Goal: Transaction & Acquisition: Obtain resource

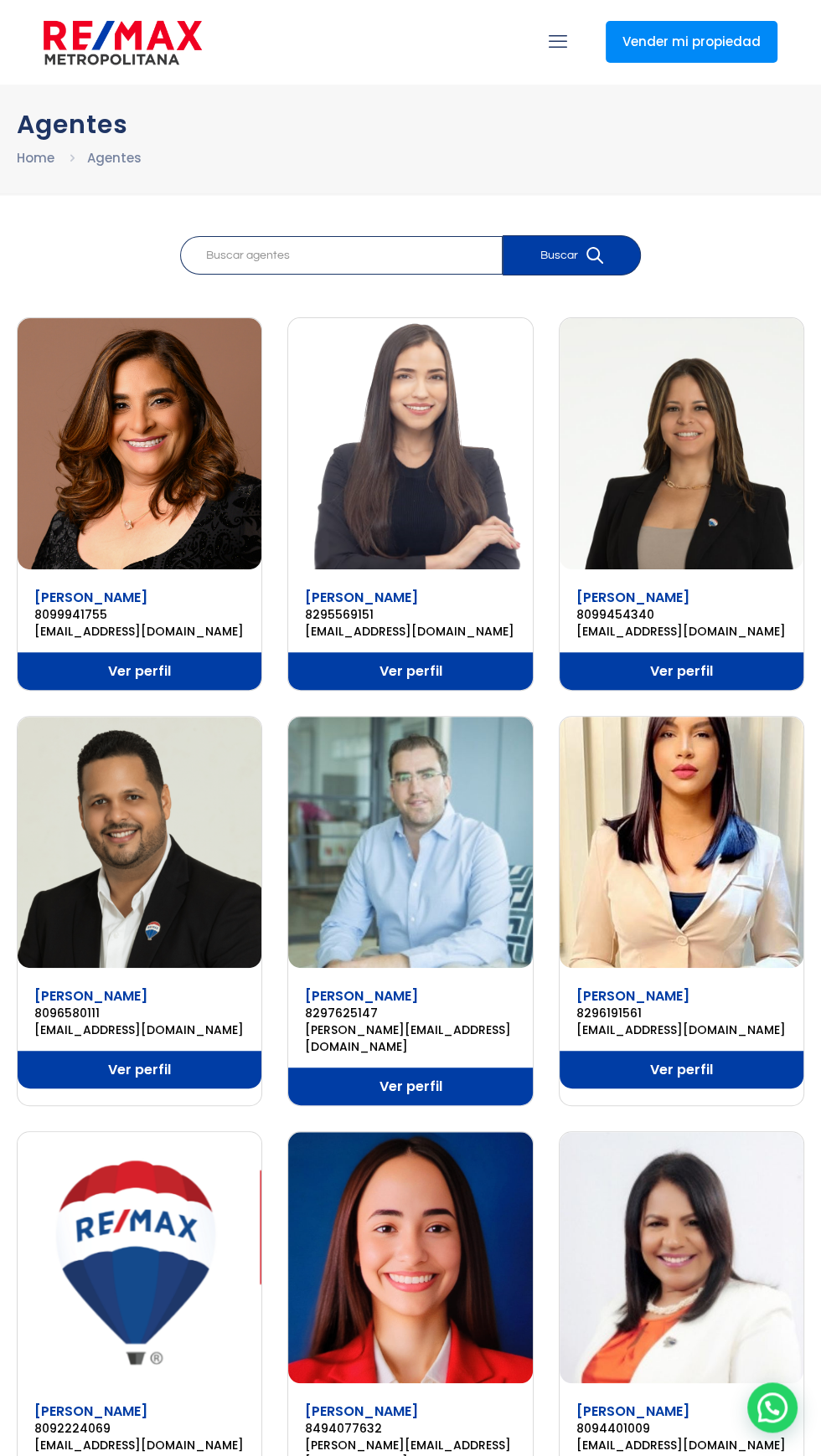
click at [164, 47] on img at bounding box center [123, 42] width 158 height 50
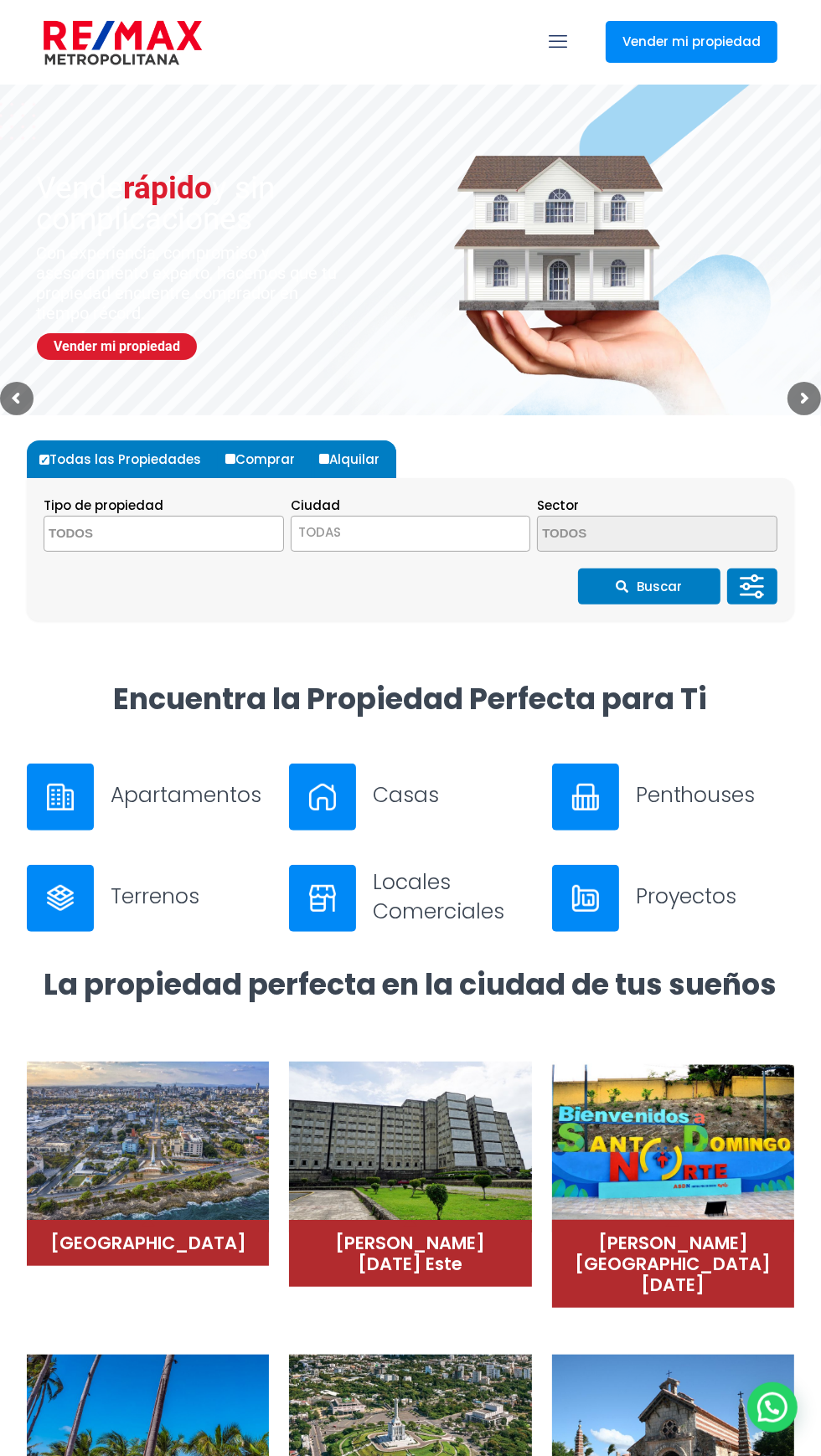
click at [226, 542] on span at bounding box center [164, 534] width 241 height 36
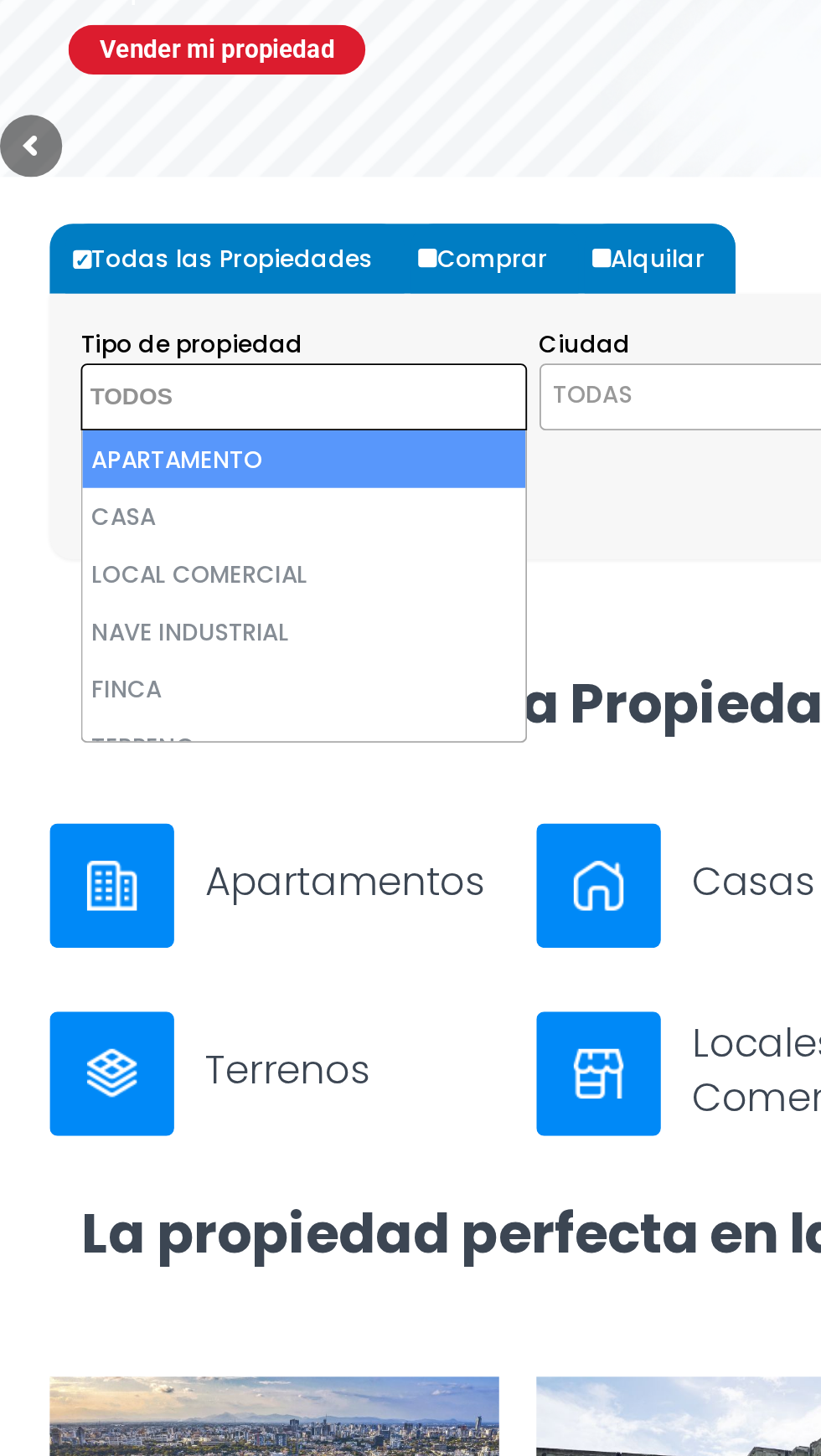
select select "apartment"
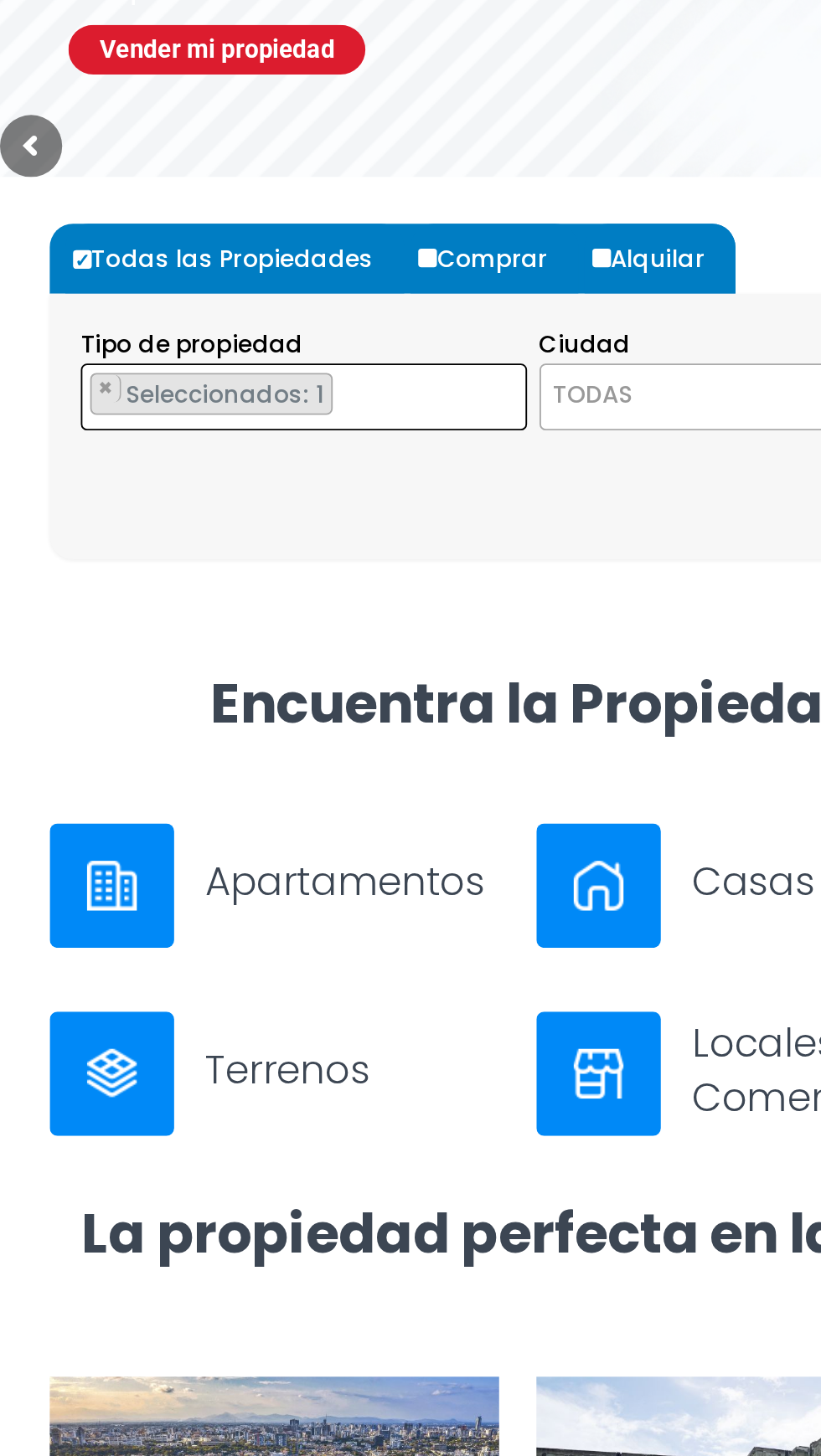
click at [321, 458] on input "Alquilar" at bounding box center [324, 458] width 10 height 10
radio input "true"
click at [362, 536] on span "TODAS" at bounding box center [410, 533] width 239 height 24
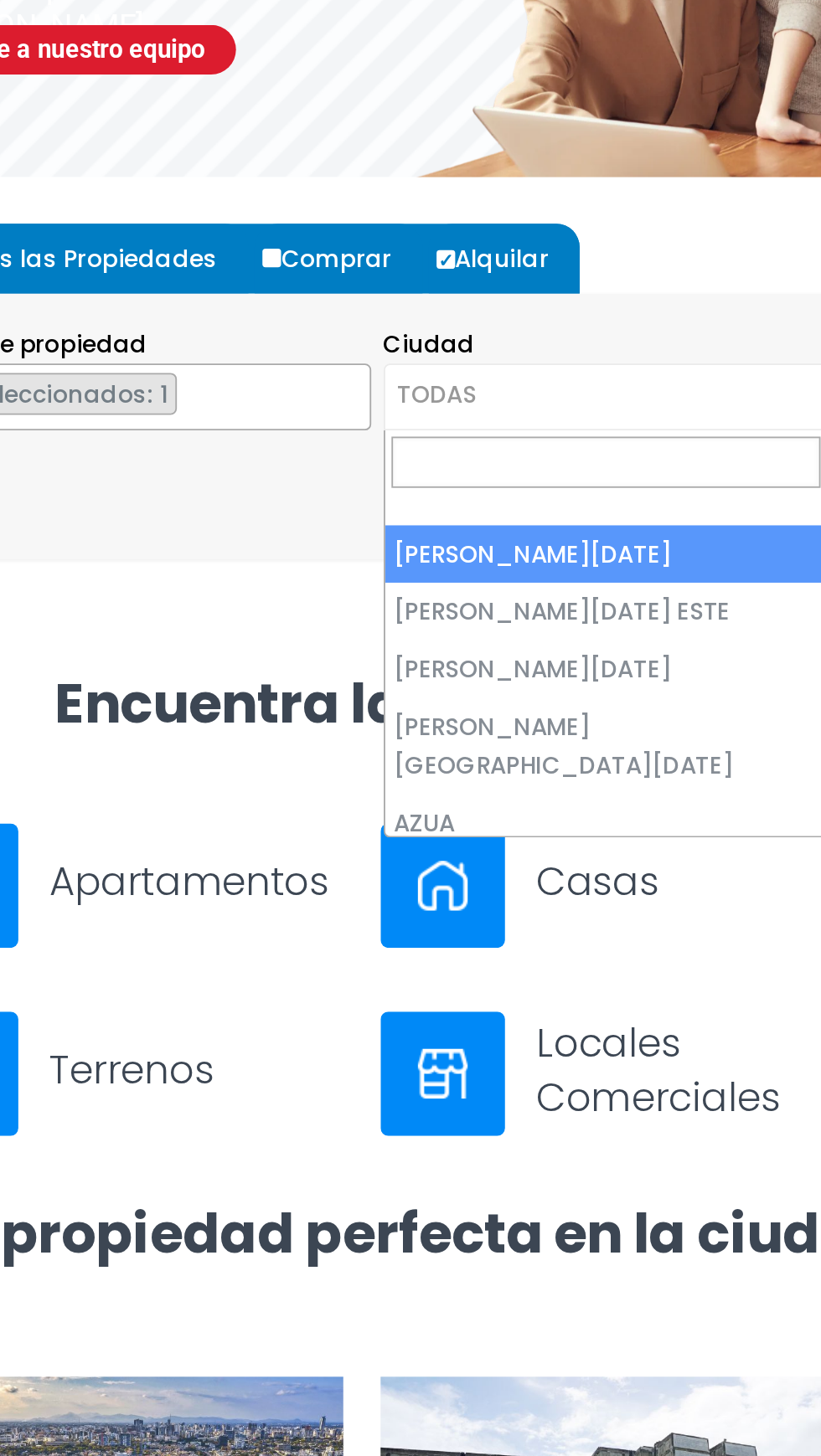
select select "148"
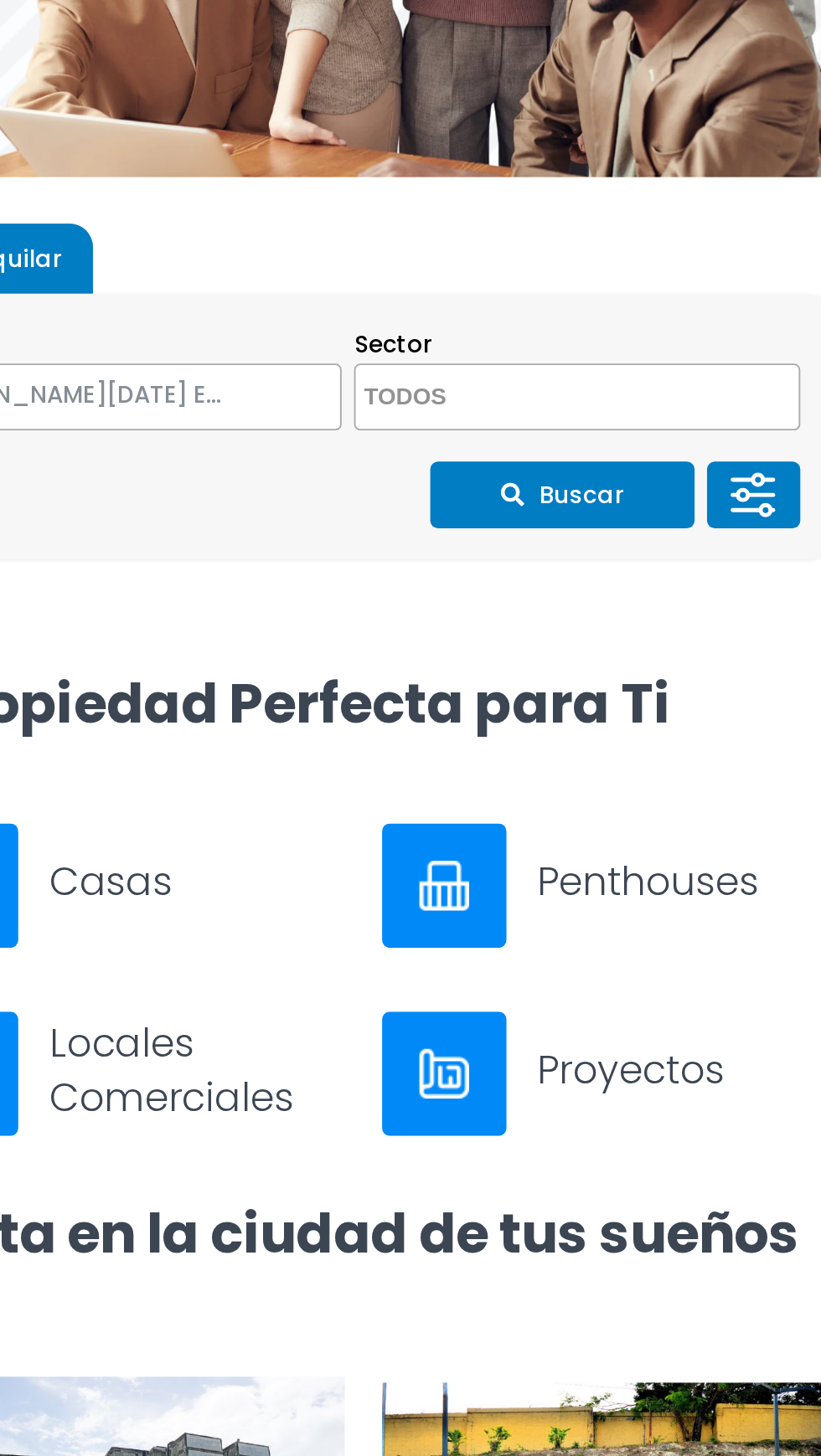
click at [714, 529] on span at bounding box center [656, 534] width 241 height 36
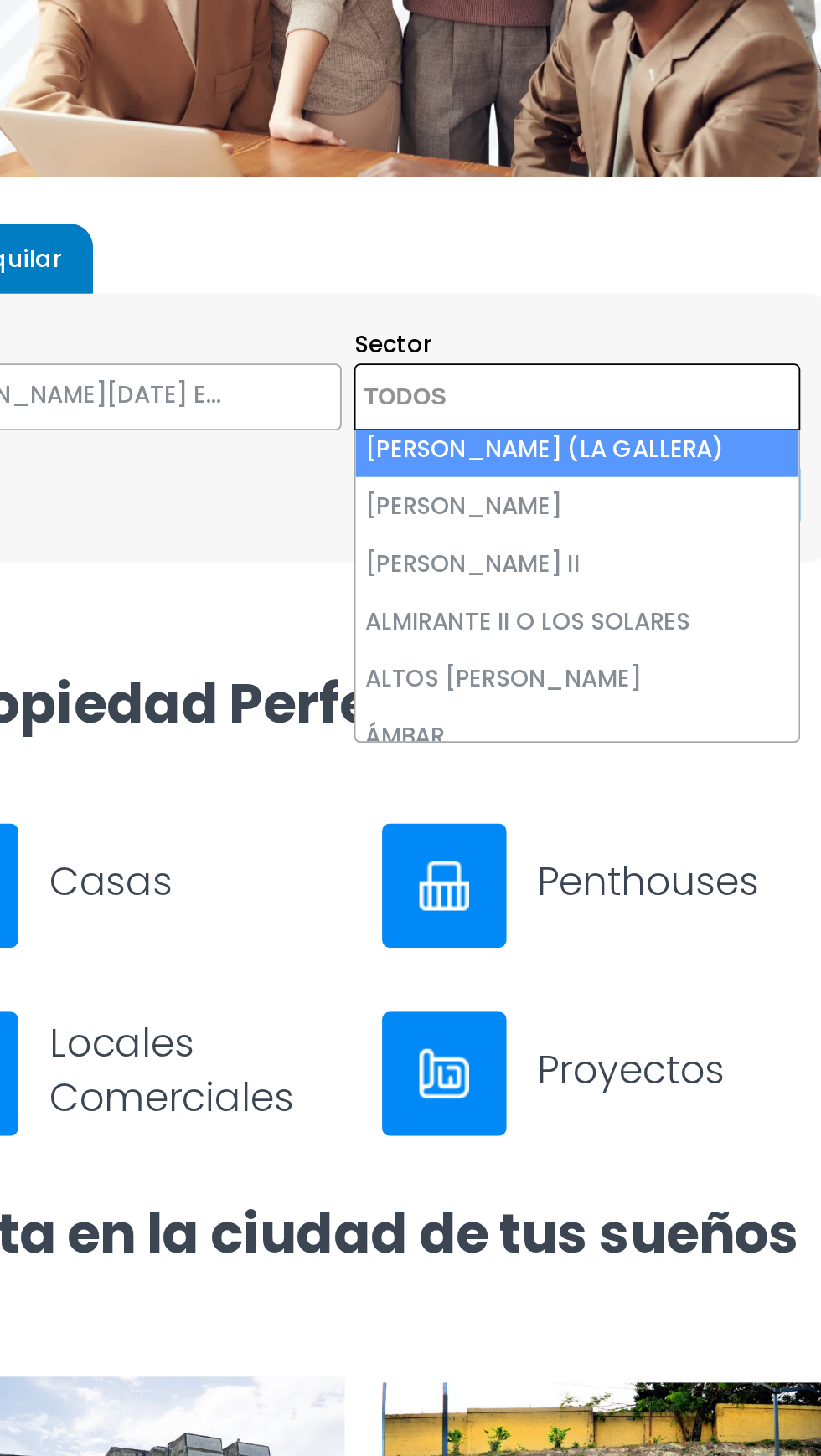
scroll to position [6, 0]
select select "13154"
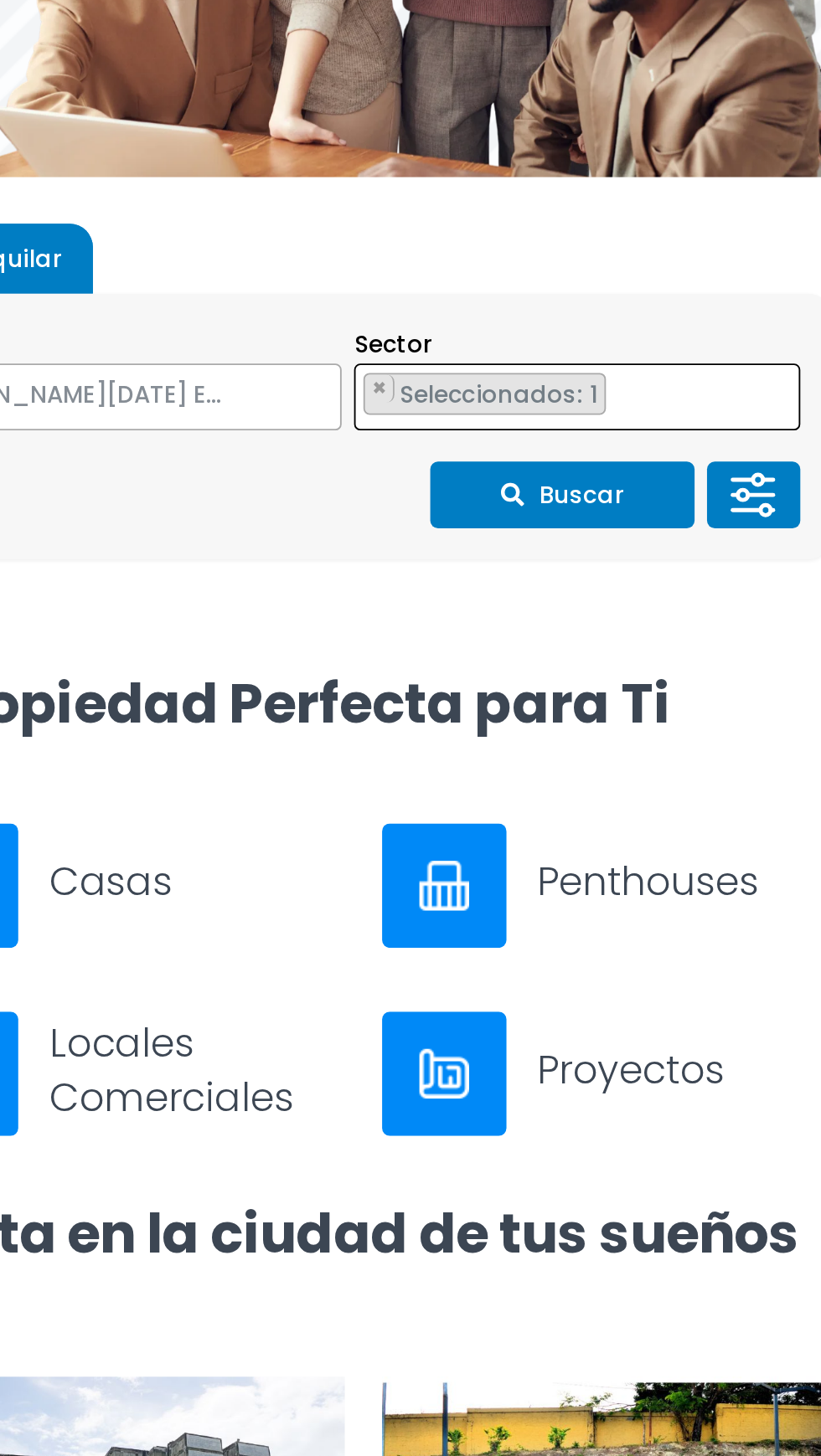
click at [682, 577] on button "Buscar" at bounding box center [649, 586] width 143 height 36
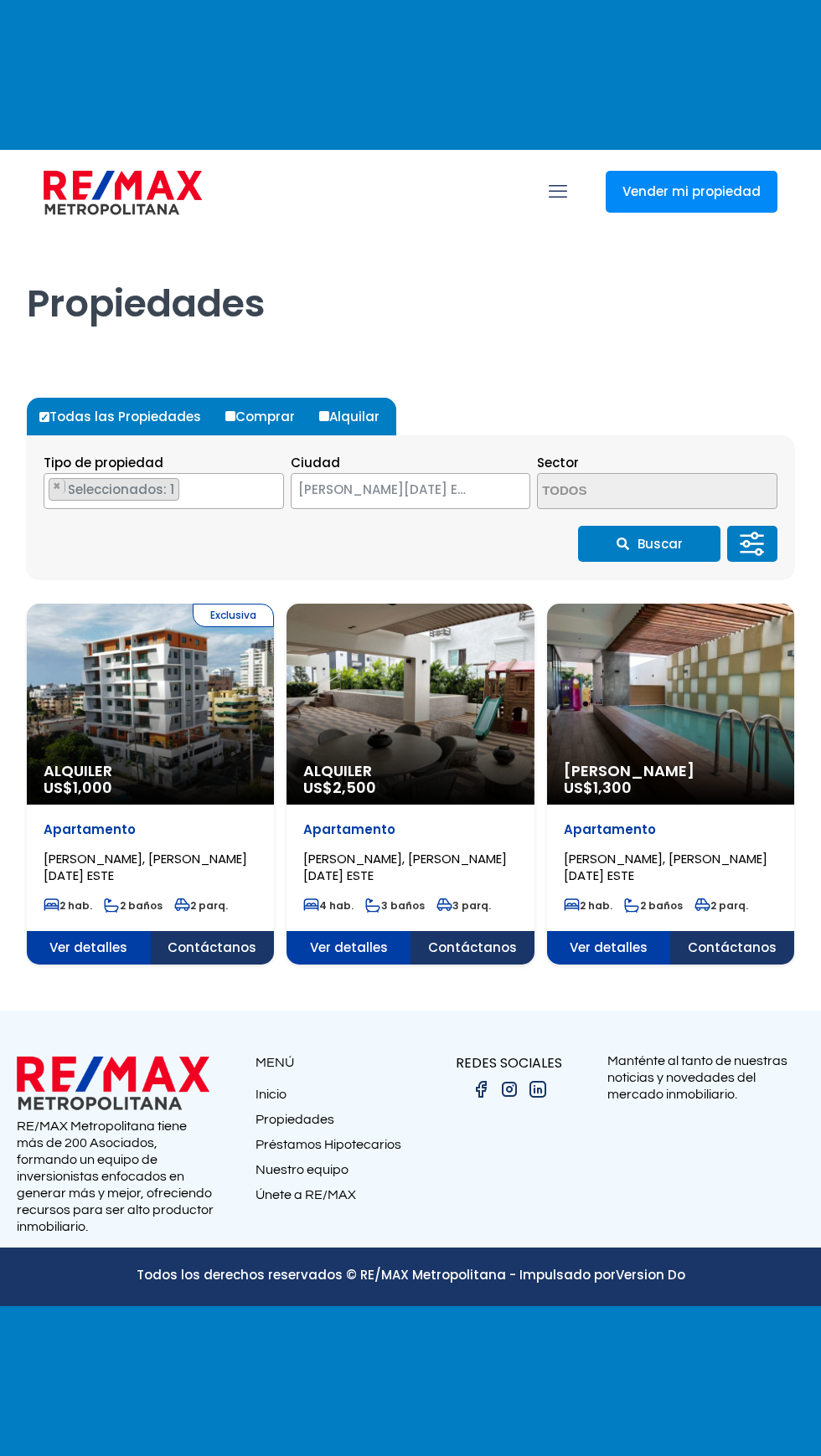
select select "148"
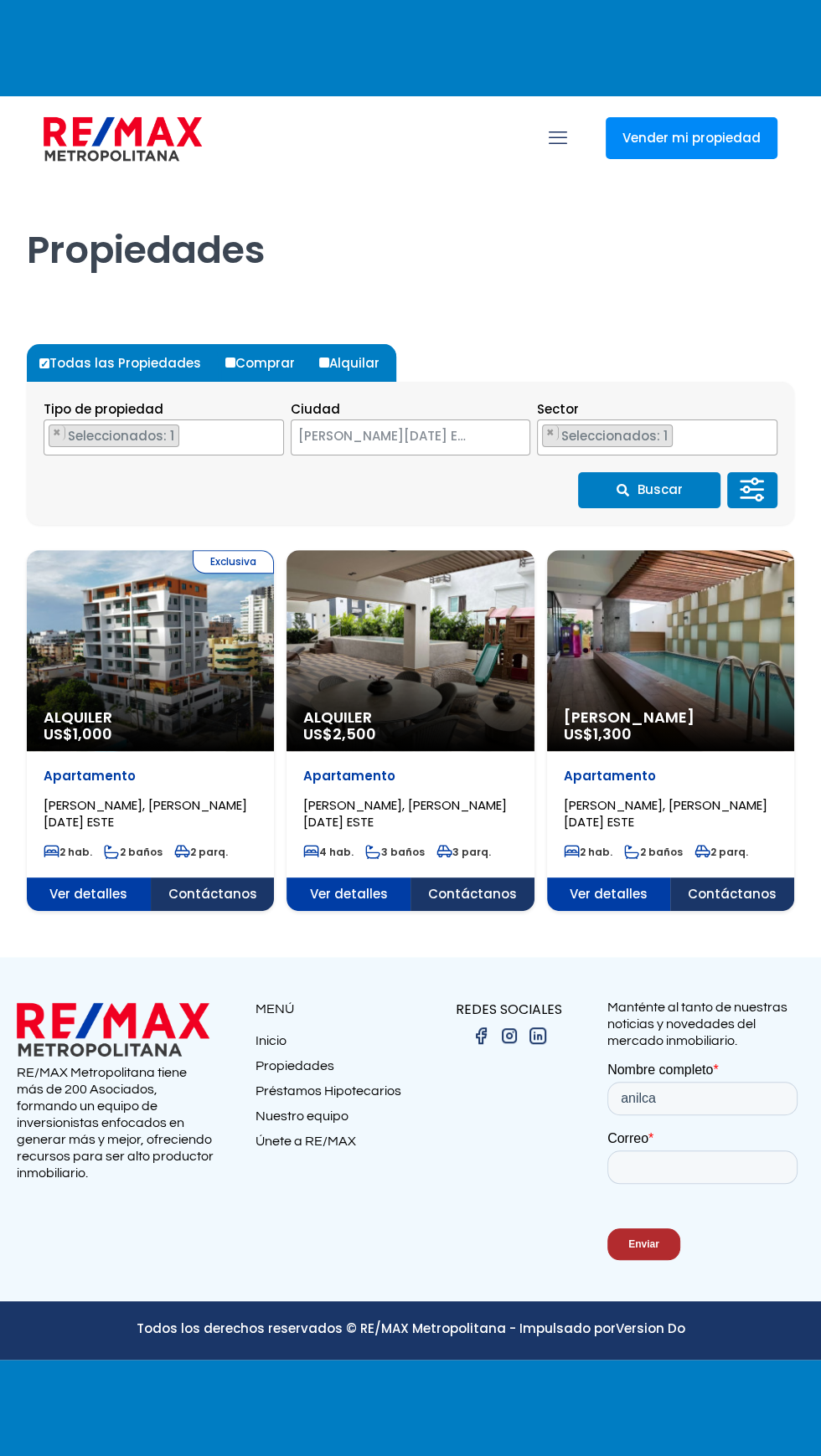
select select "13154"
click at [656, 445] on span "Seleccionados: 1" at bounding box center [615, 436] width 113 height 17
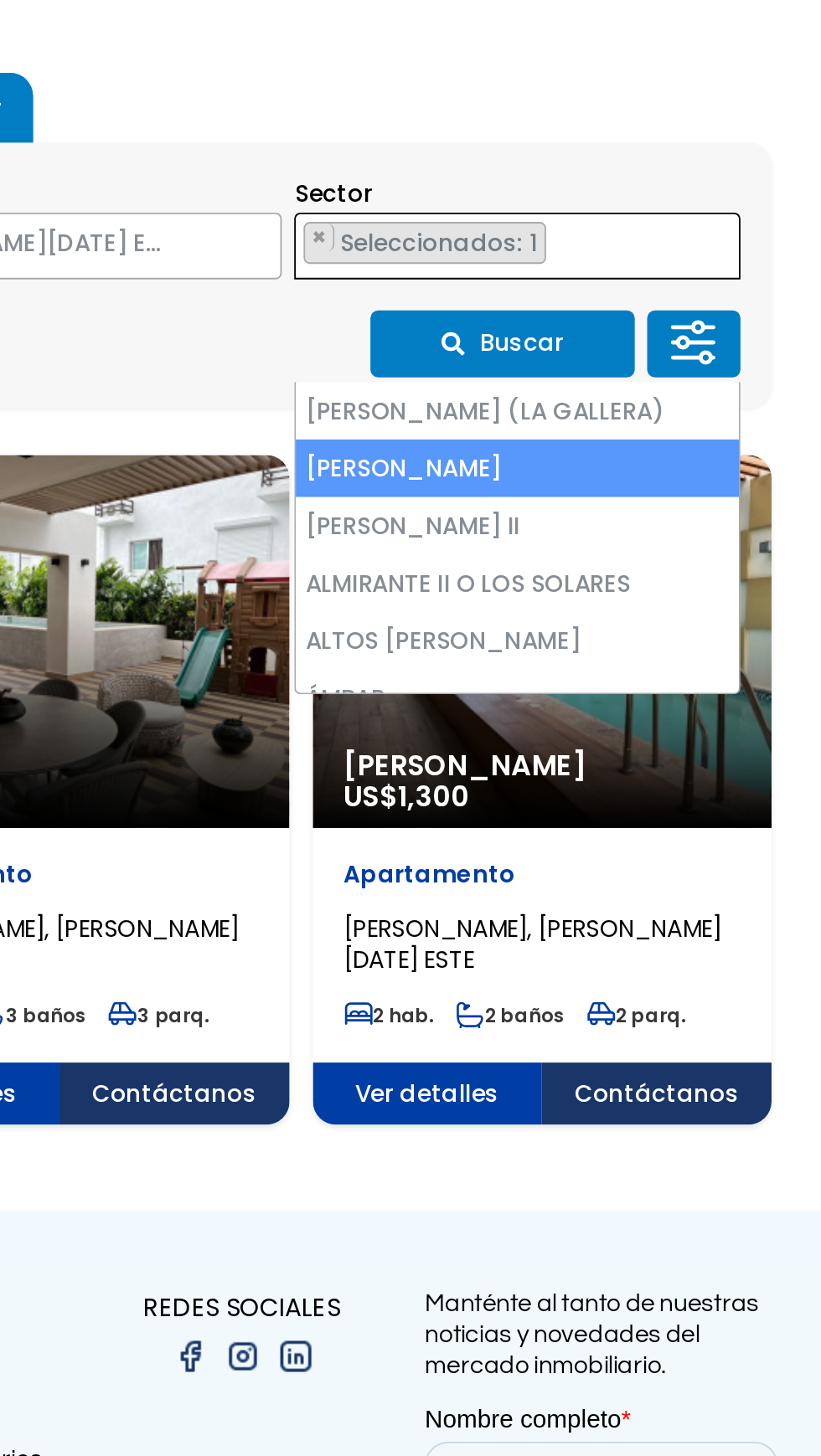
click at [546, 457] on textarea "Search" at bounding box center [542, 437] width 9 height 36
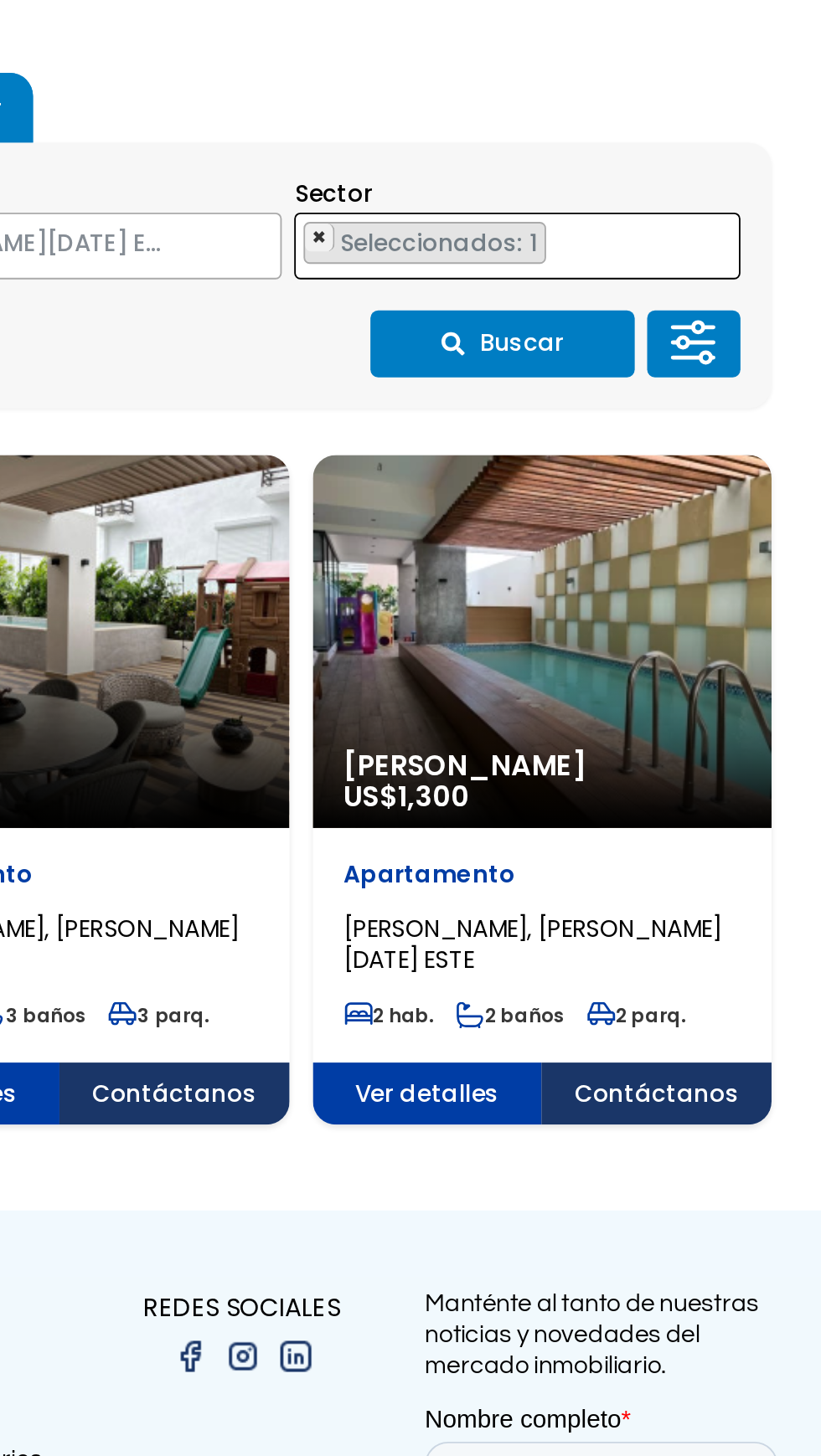
click at [549, 440] on span "×" at bounding box center [550, 433] width 8 height 15
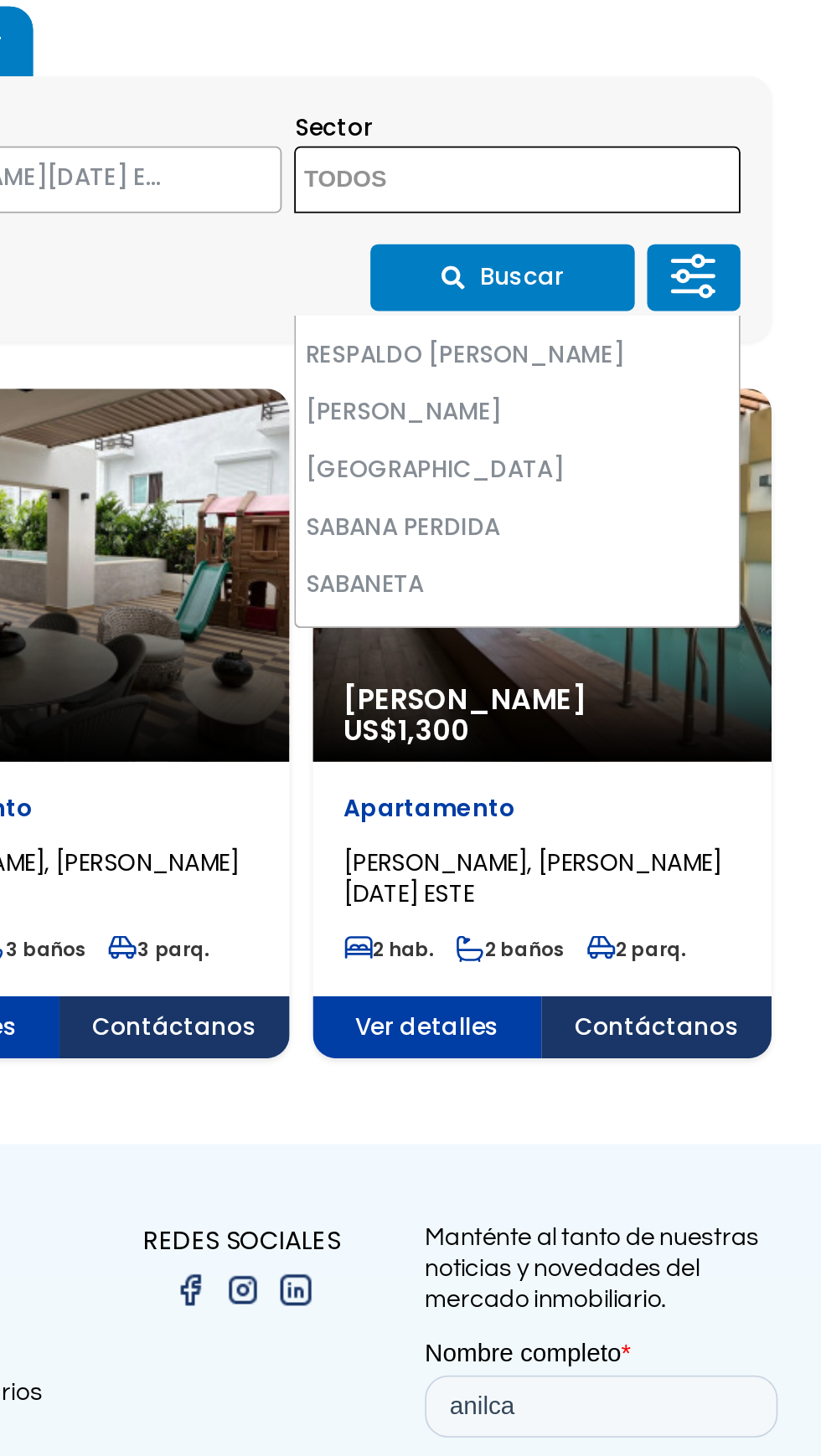
scroll to position [6923, 0]
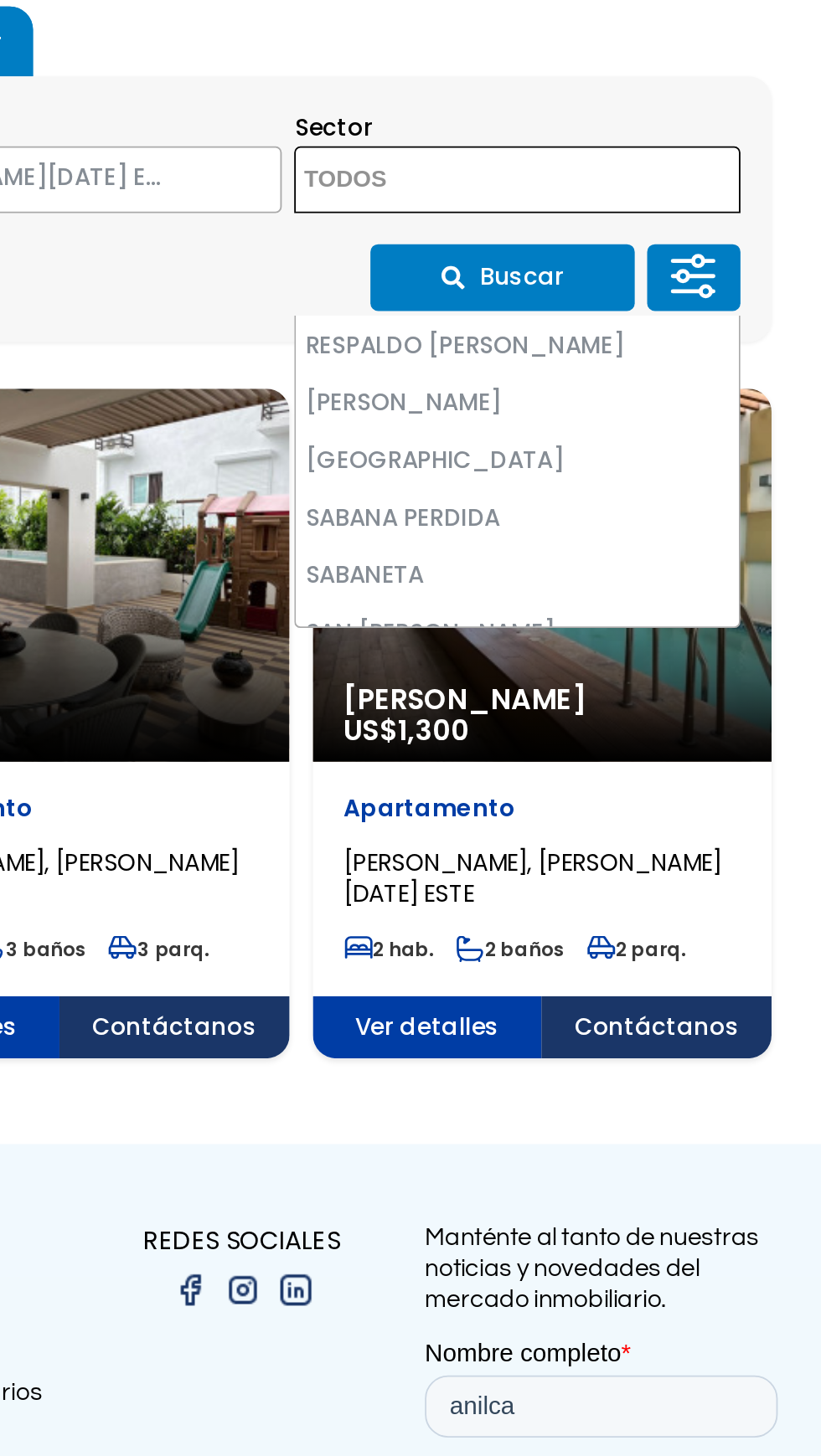
select select "13372"
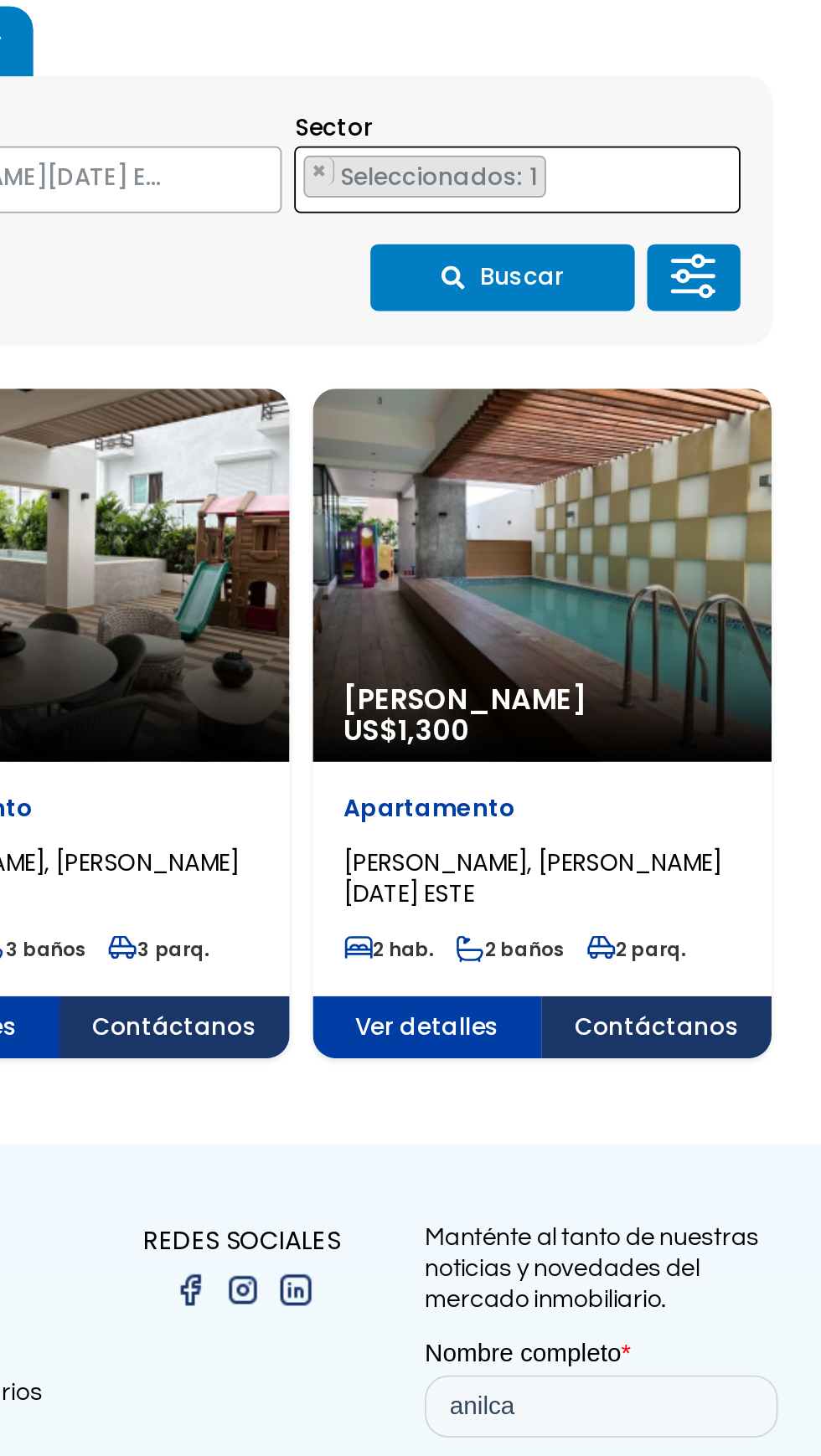
click at [675, 508] on button "Buscar" at bounding box center [649, 490] width 143 height 36
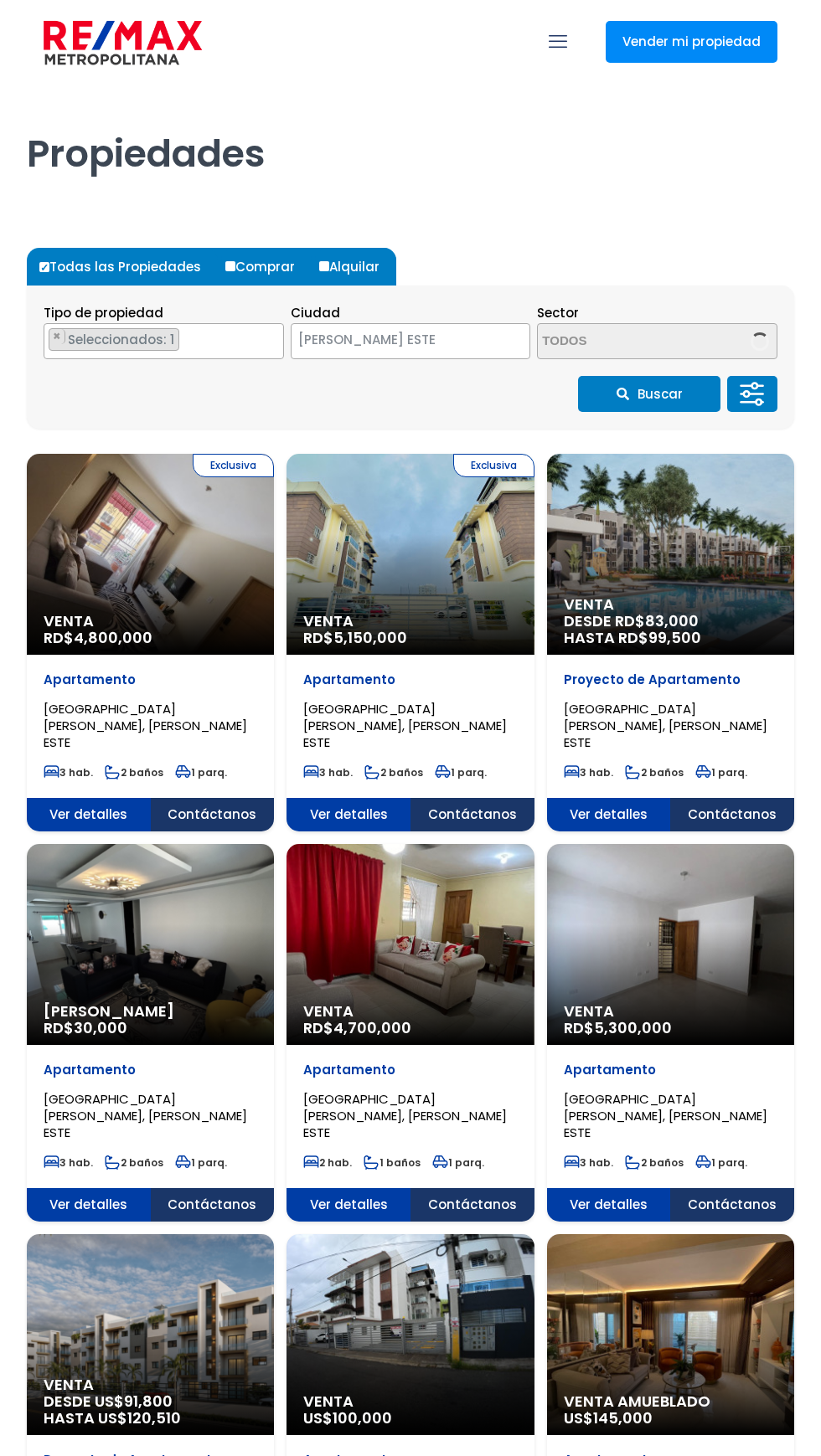
select select "148"
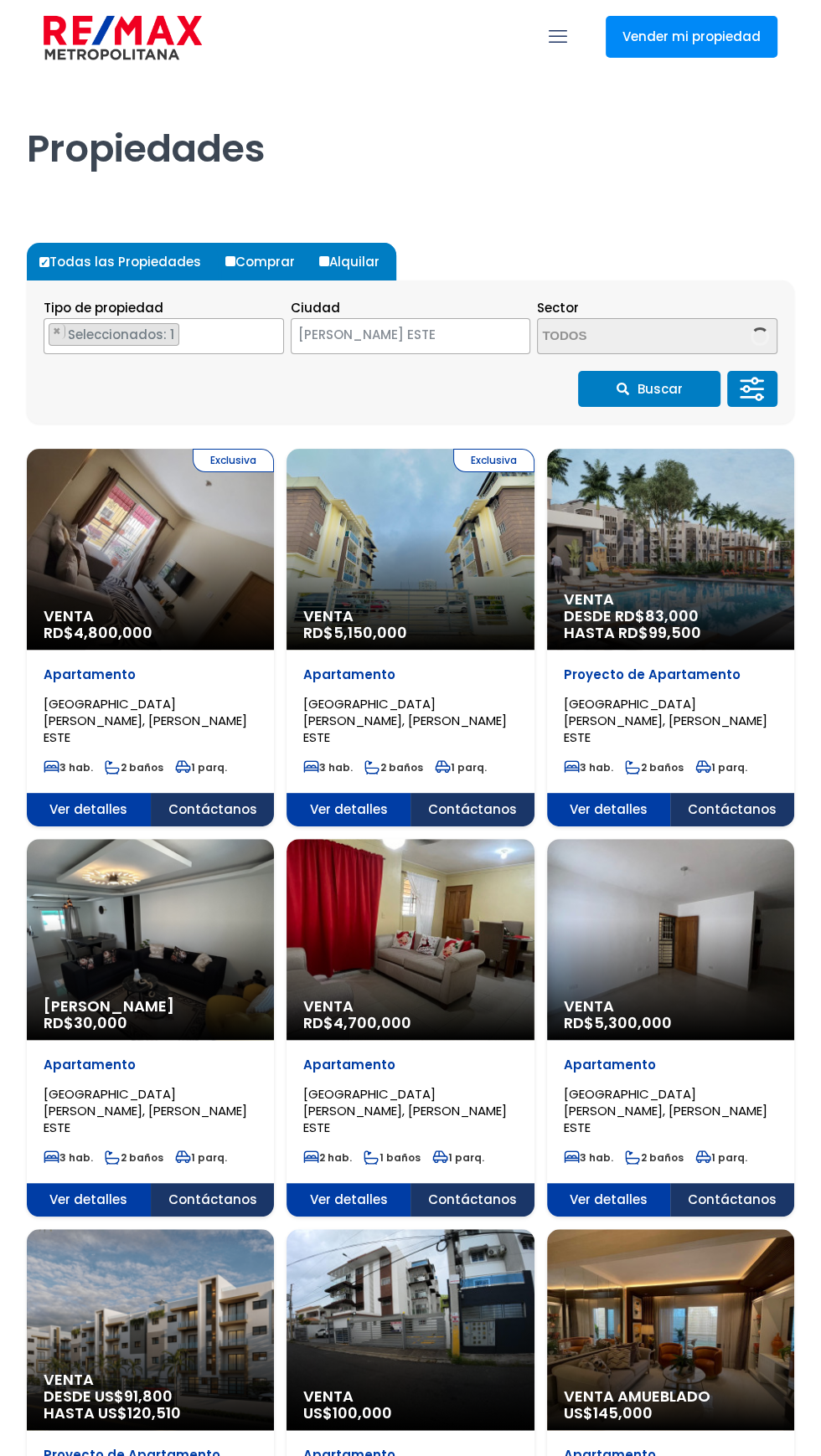
select select "13372"
click at [257, 262] on label "Comprar" at bounding box center [266, 261] width 91 height 38
click at [235, 262] on input "Comprar" at bounding box center [230, 261] width 10 height 10
radio input "true"
click at [320, 260] on input "Alquilar" at bounding box center [324, 261] width 10 height 10
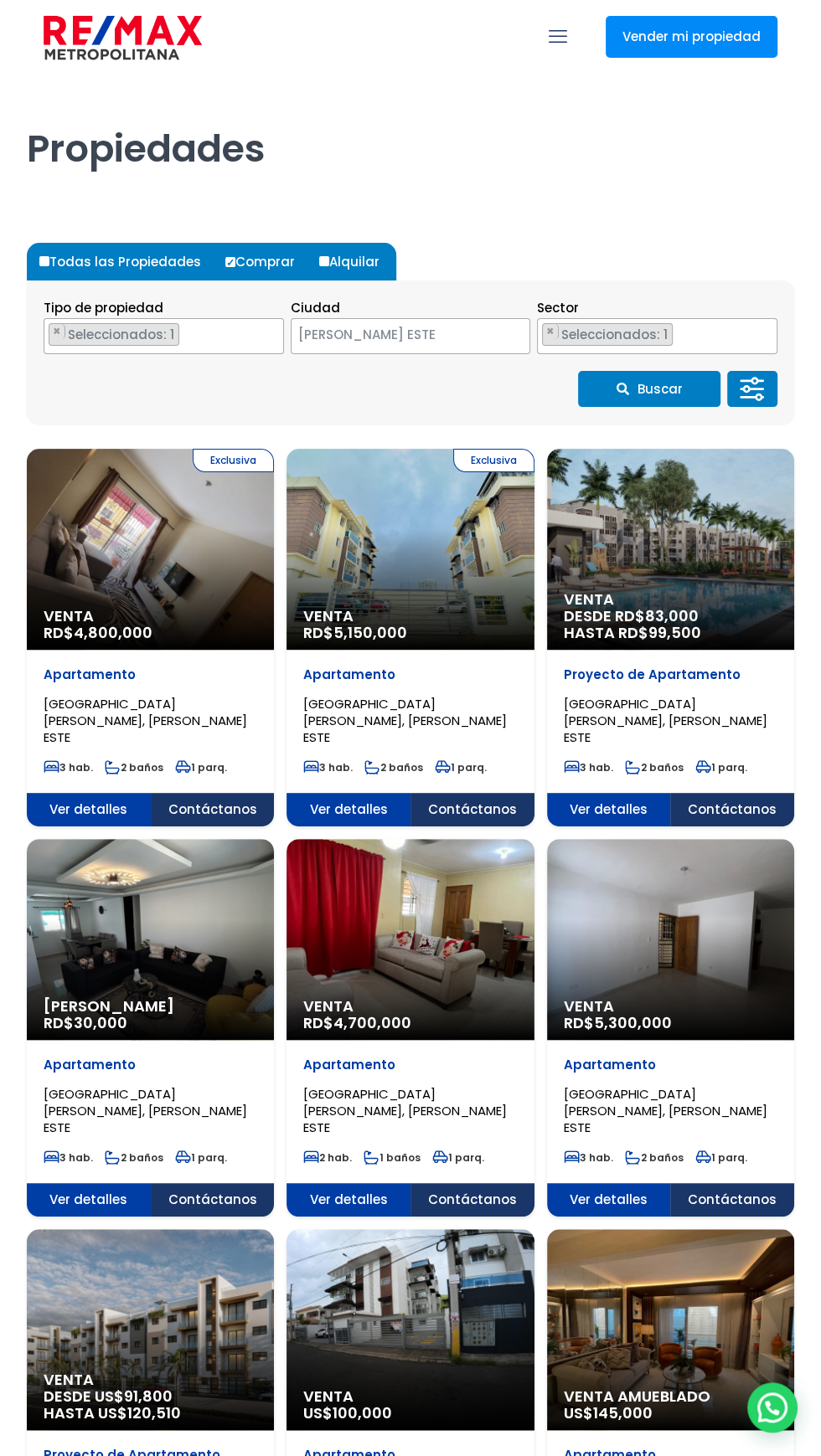
radio input "true"
click at [694, 394] on button "Buscar" at bounding box center [649, 388] width 143 height 36
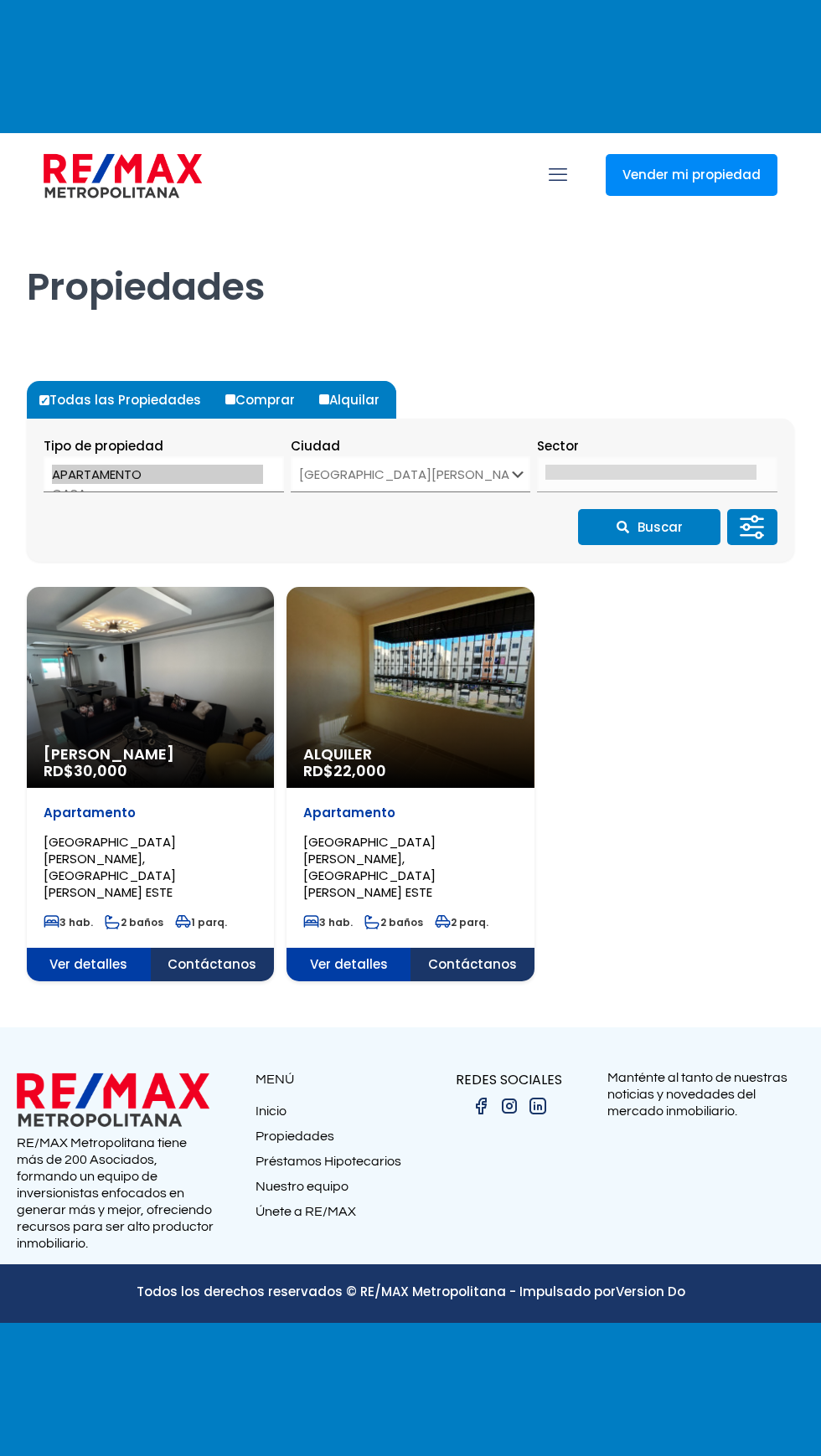
select select "148"
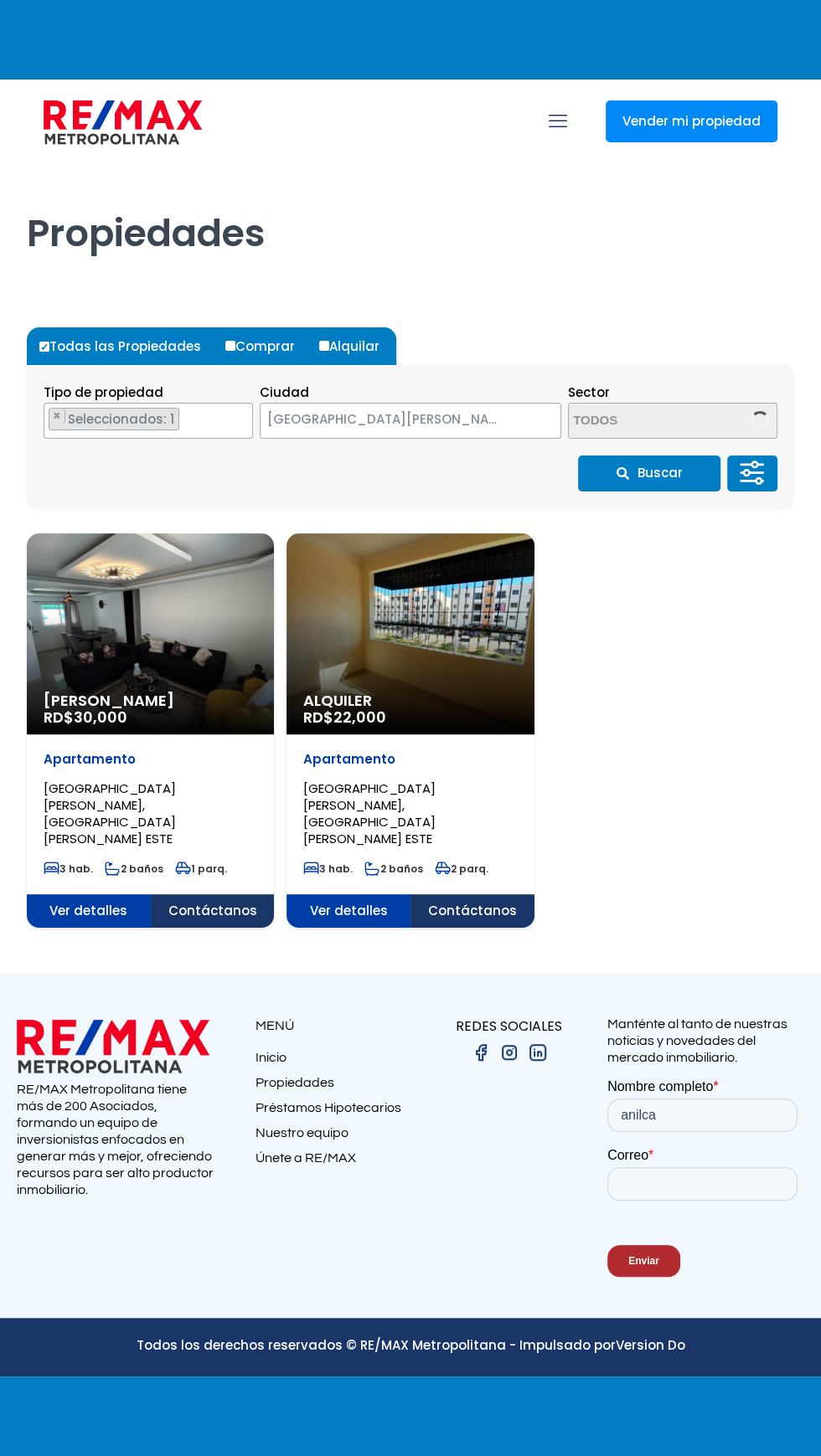
select select "13372"
click at [274, 734] on div "Alquiler RD$ 22,000" at bounding box center [150, 634] width 247 height 201
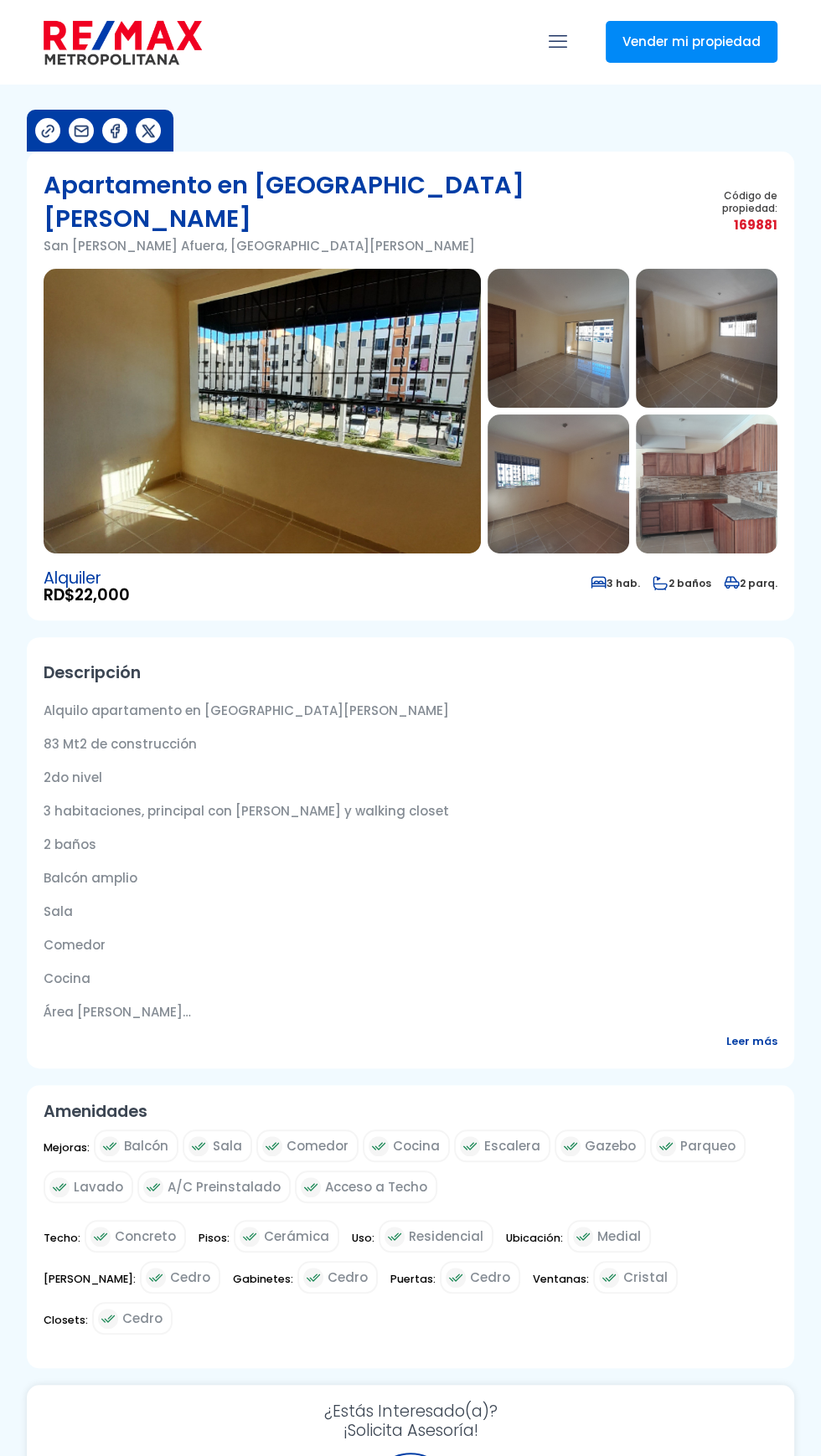
select select "DO"
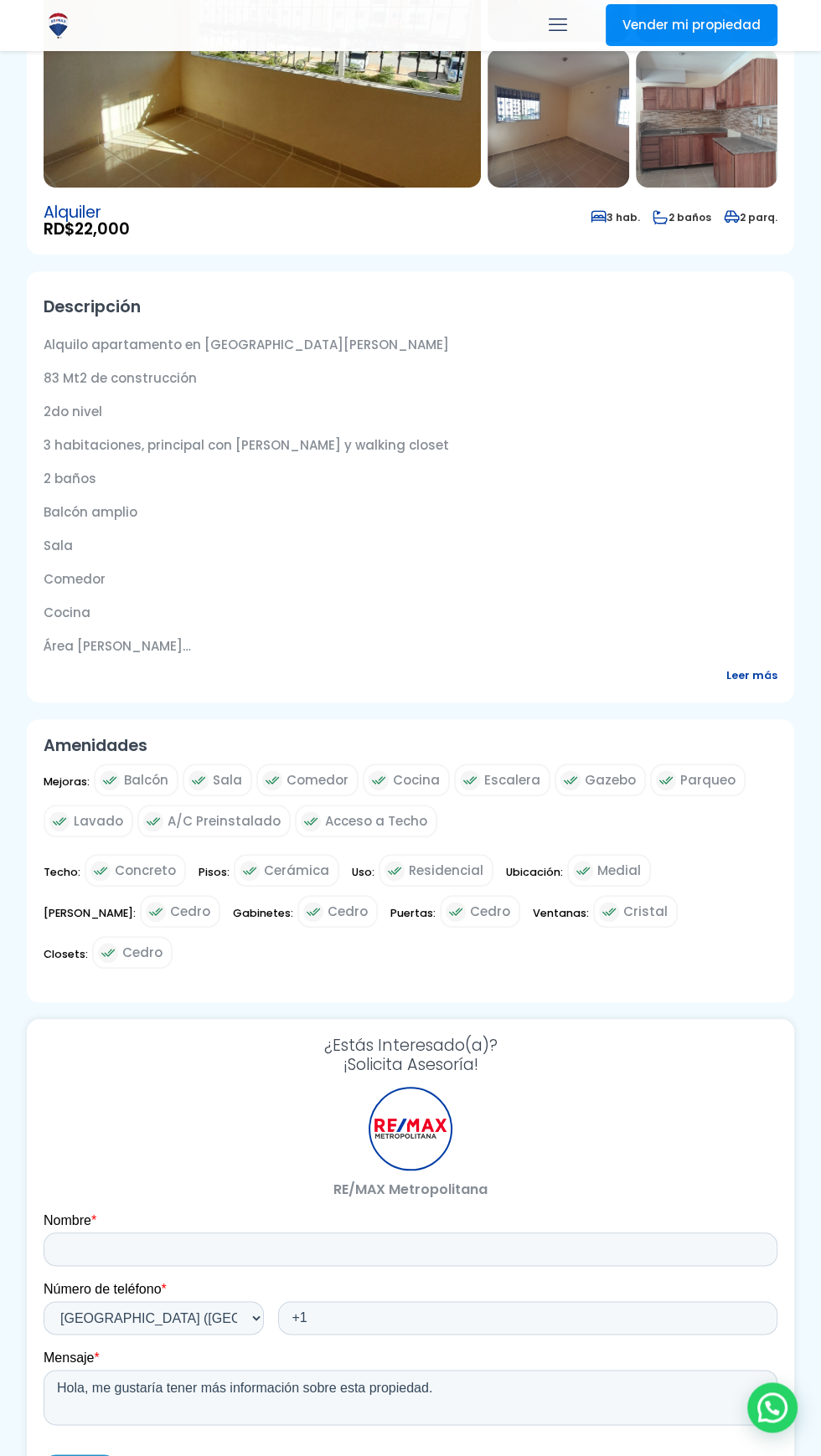
scroll to position [441, 0]
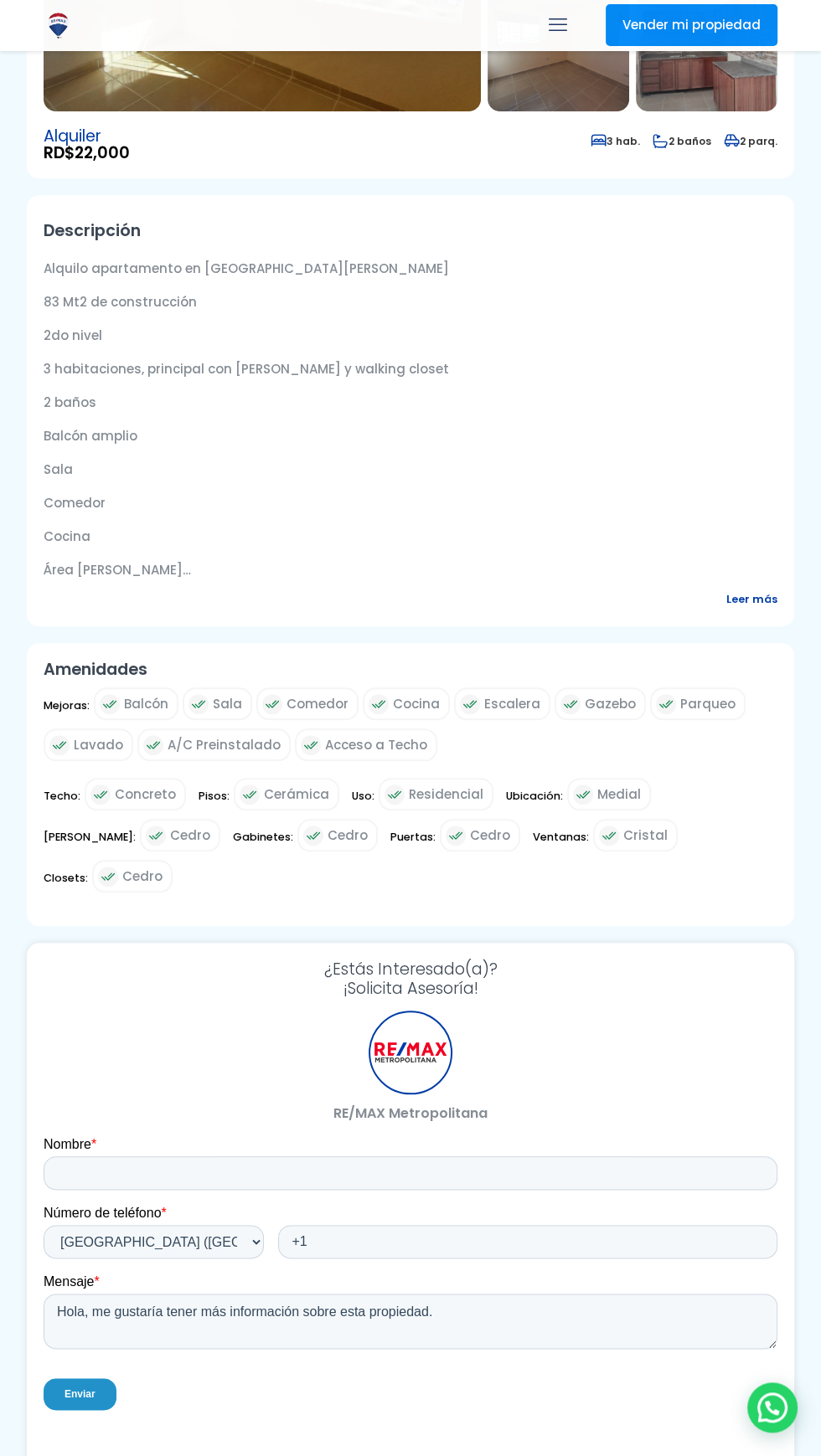
click at [766, 588] on span "Leer más" at bounding box center [751, 599] width 51 height 21
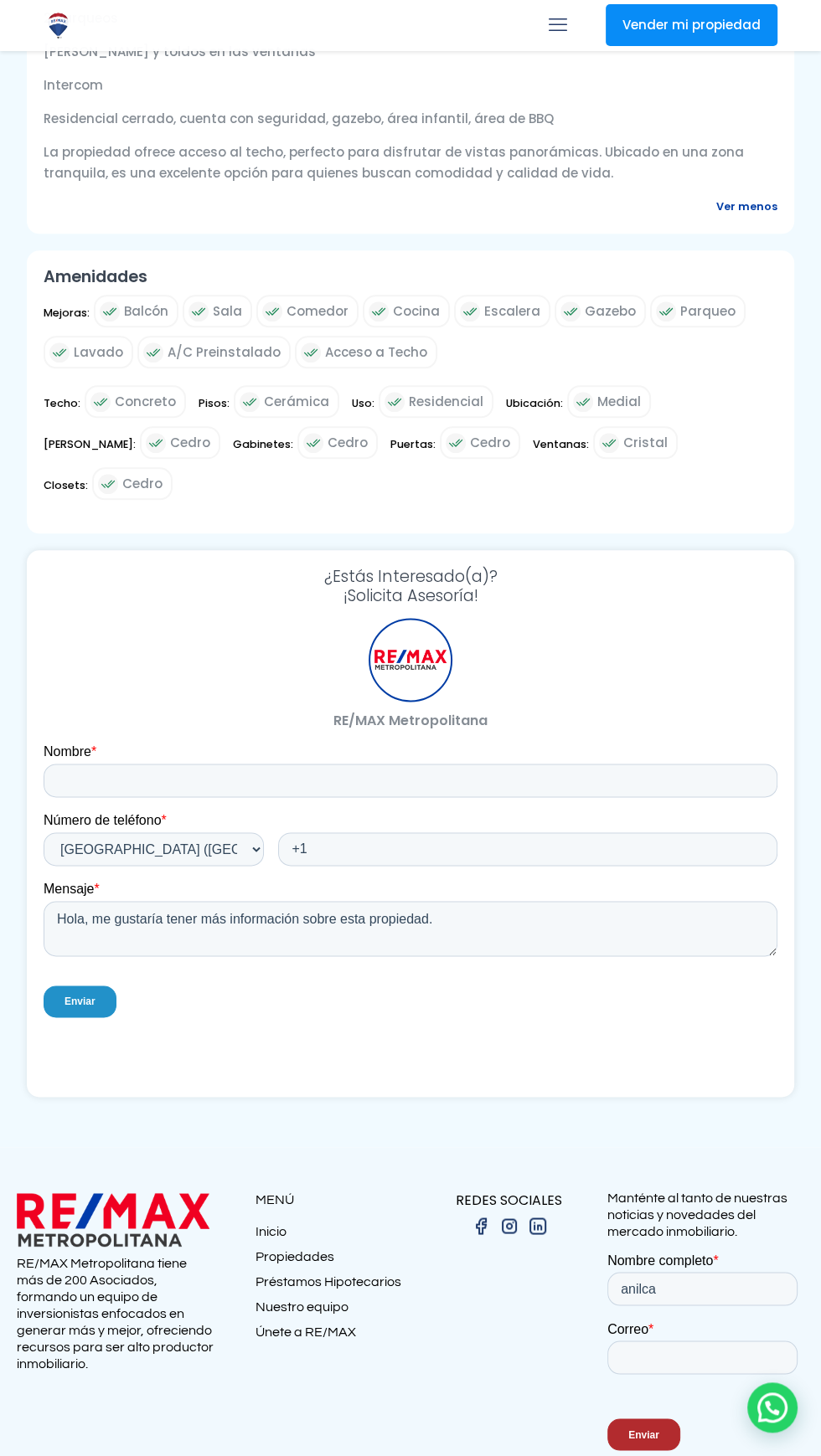
scroll to position [0, 0]
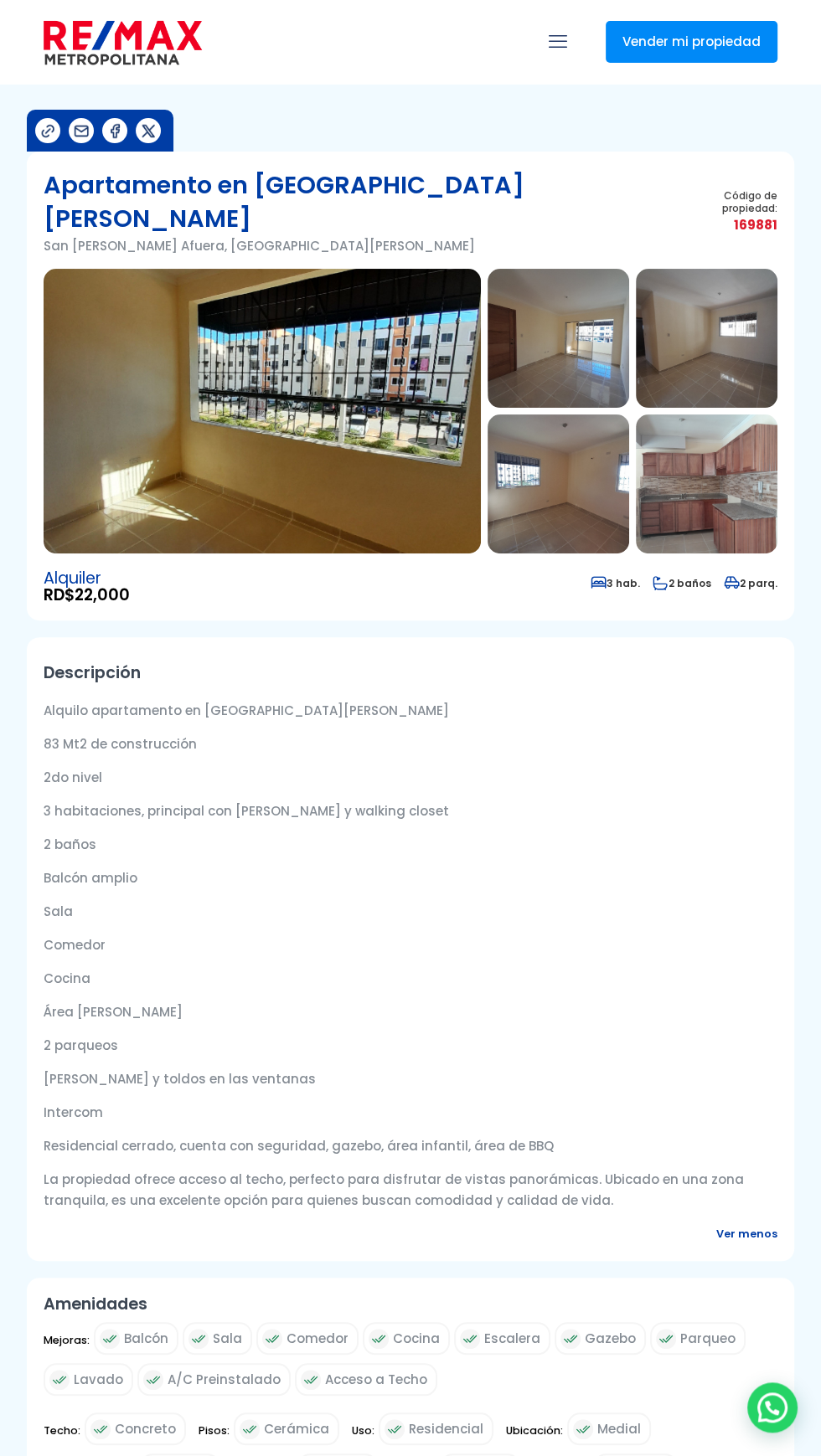
click at [419, 380] on img at bounding box center [263, 411] width 438 height 285
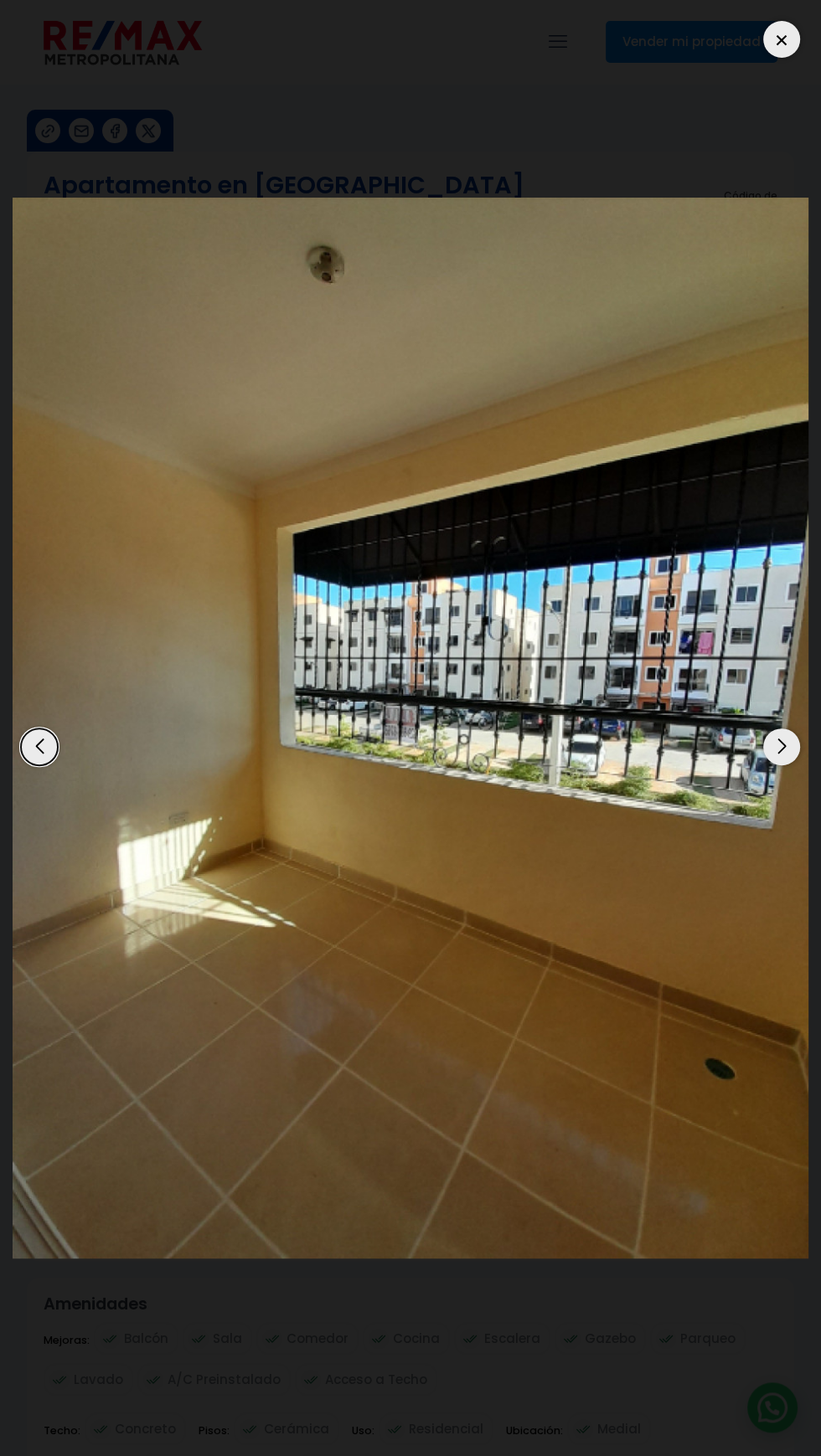
click at [772, 733] on div "Next slide" at bounding box center [782, 747] width 37 height 37
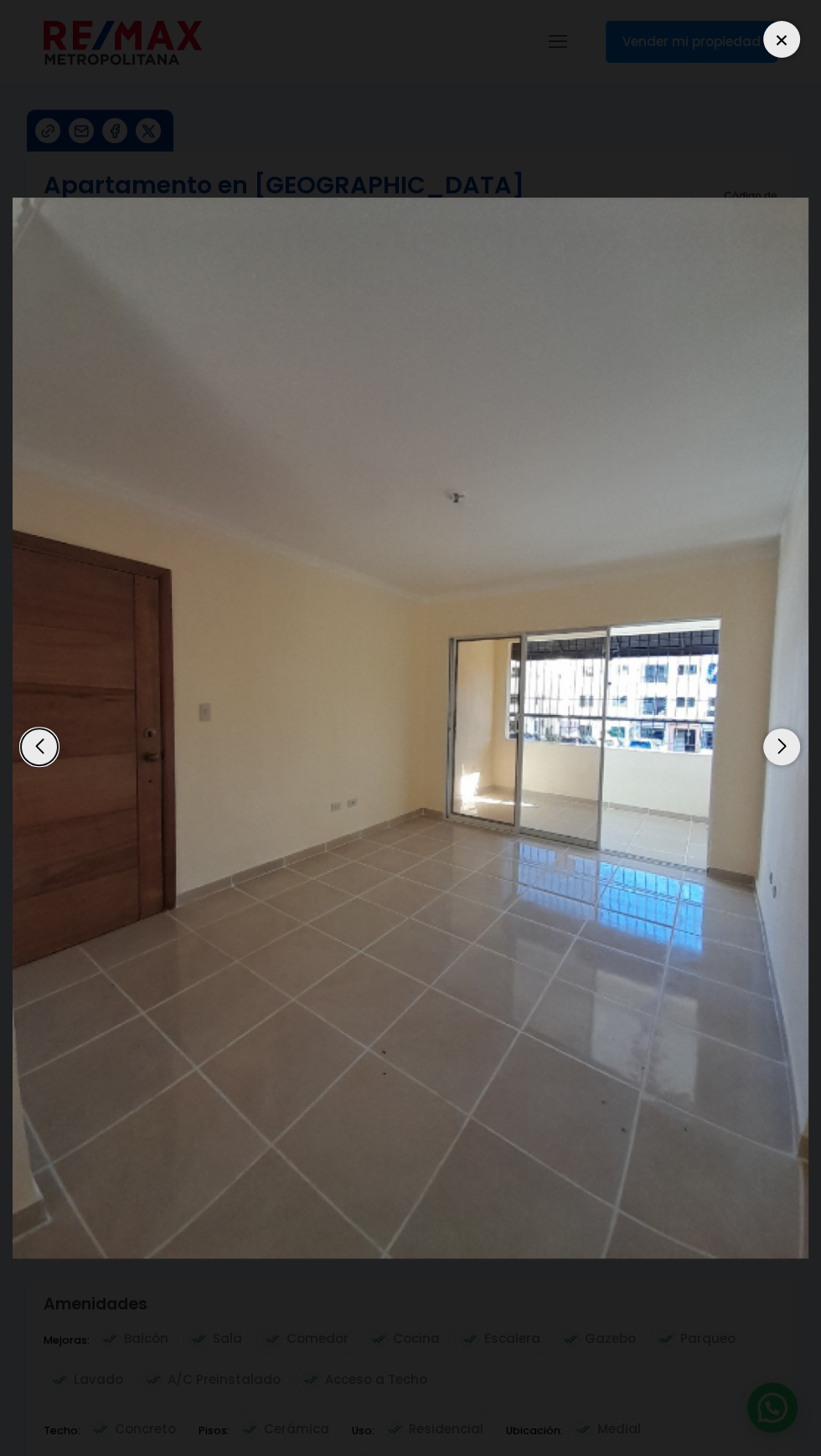
click at [763, 726] on img "2 / 11" at bounding box center [410, 728] width 795 height 1061
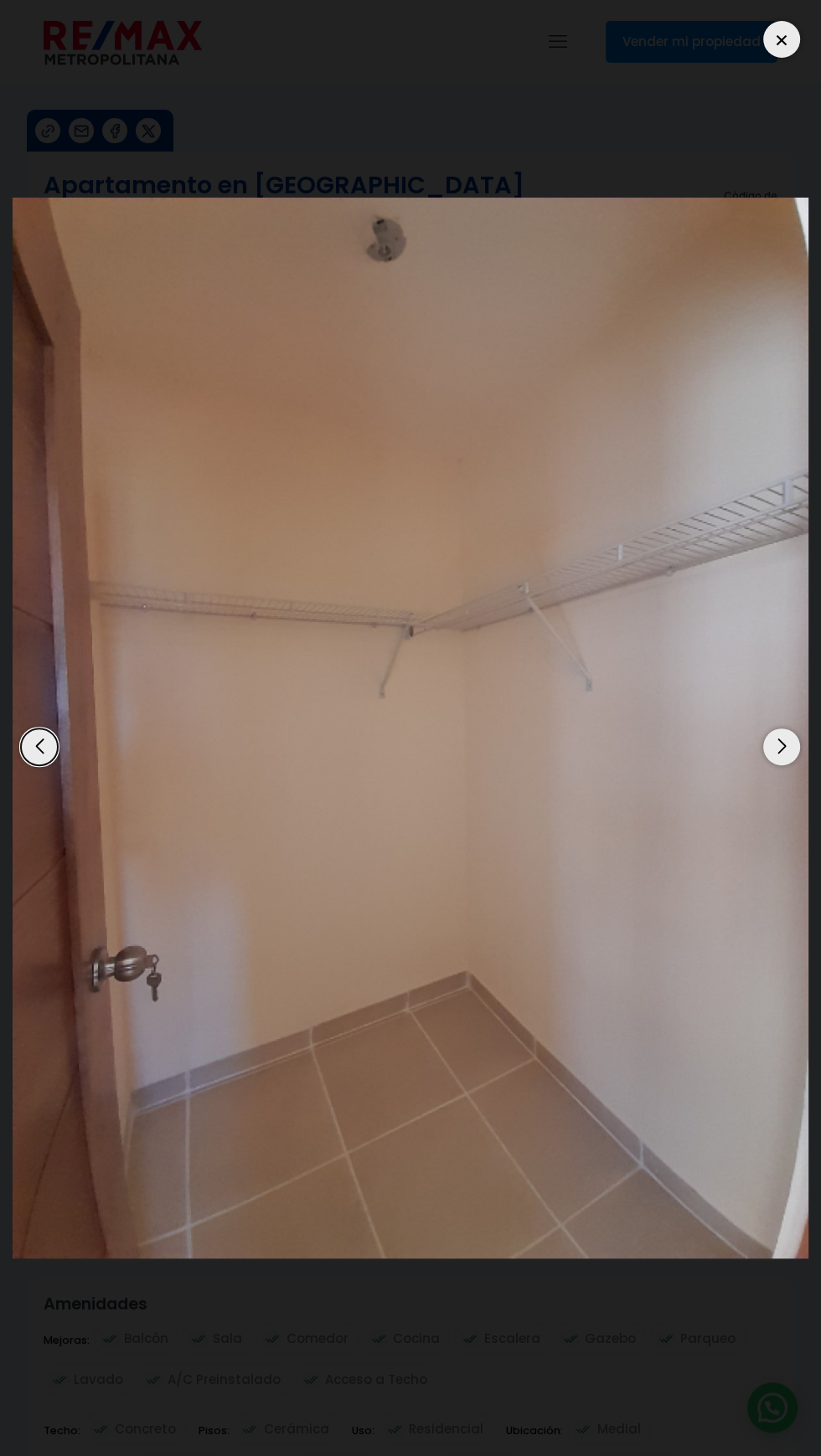
click at [760, 718] on img "11 / 11" at bounding box center [410, 728] width 795 height 1061
click at [758, 729] on img "11 / 11" at bounding box center [410, 728] width 795 height 1061
click at [777, 733] on div "Next slide" at bounding box center [782, 747] width 37 height 37
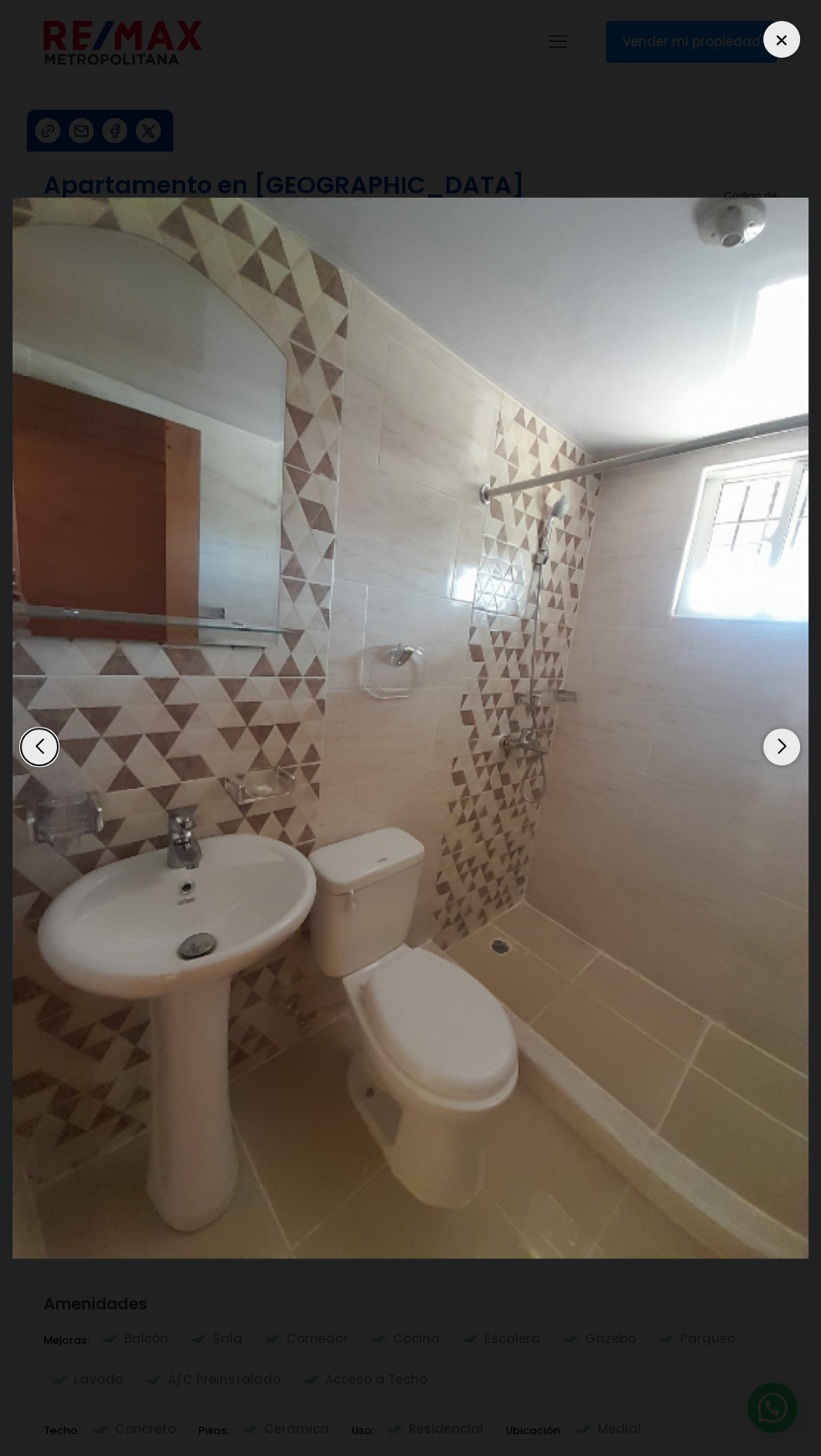
click at [775, 28] on div at bounding box center [782, 39] width 37 height 37
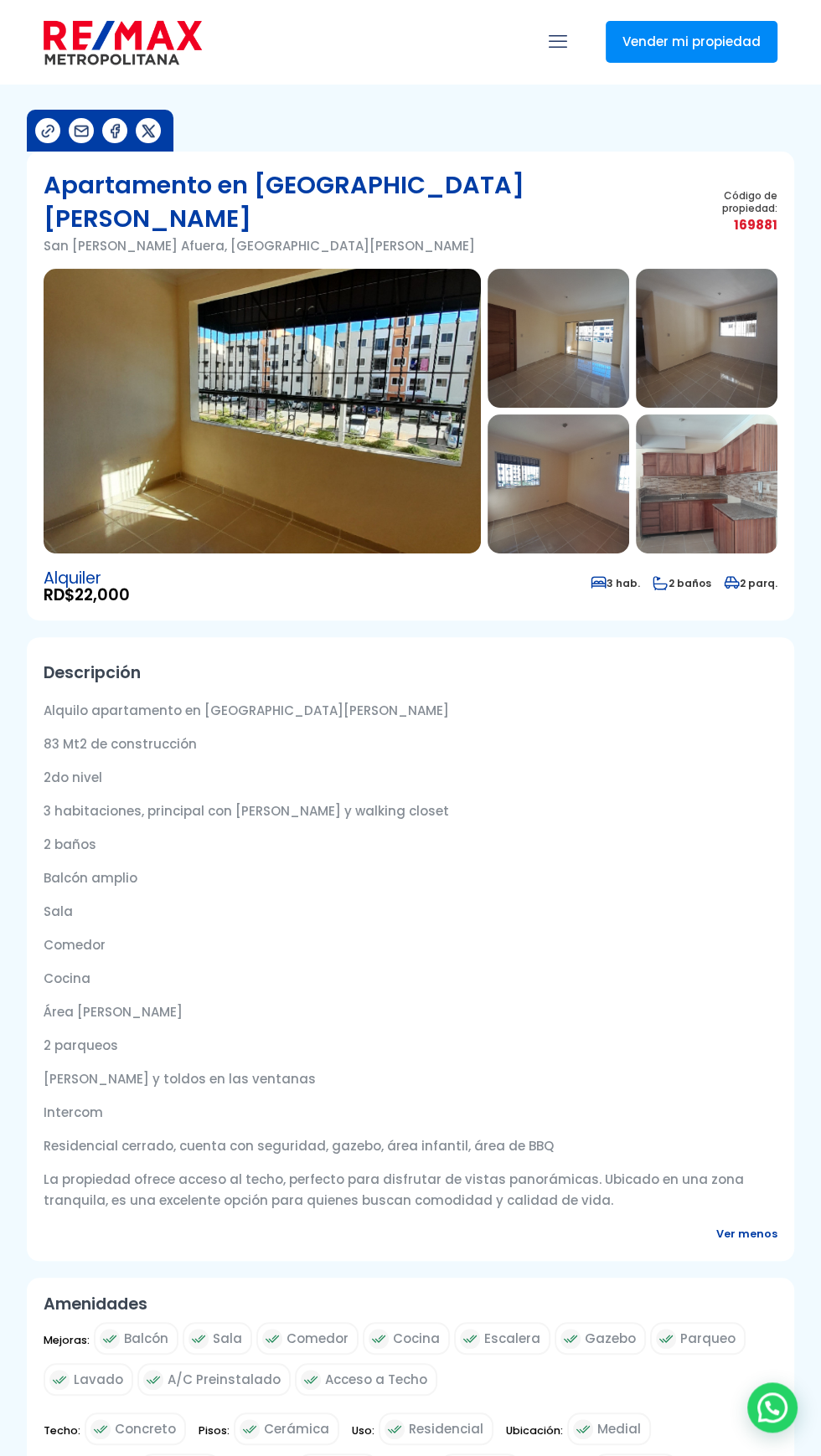
click at [382, 378] on img at bounding box center [263, 411] width 438 height 285
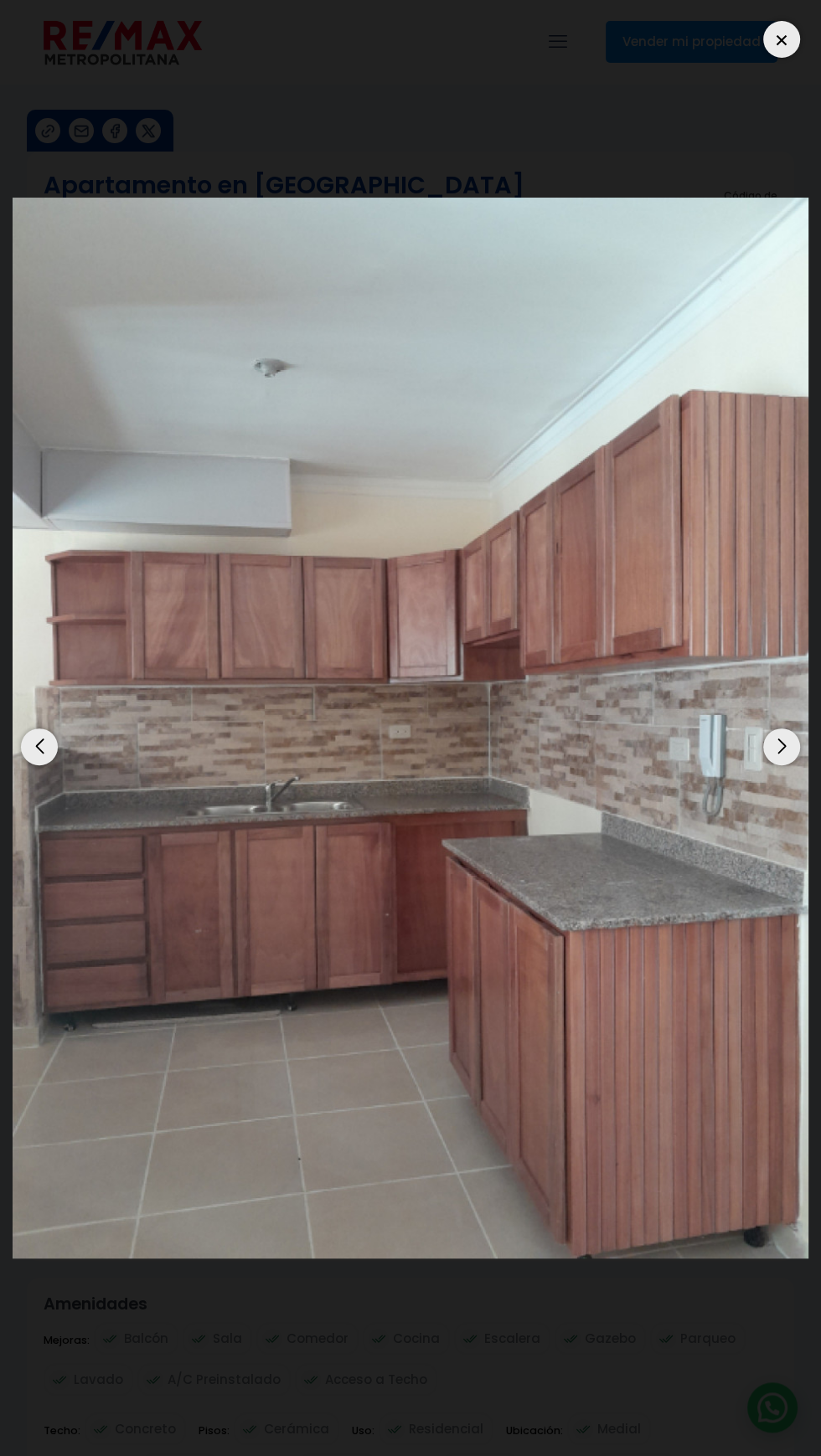
click at [777, 49] on div at bounding box center [782, 39] width 37 height 37
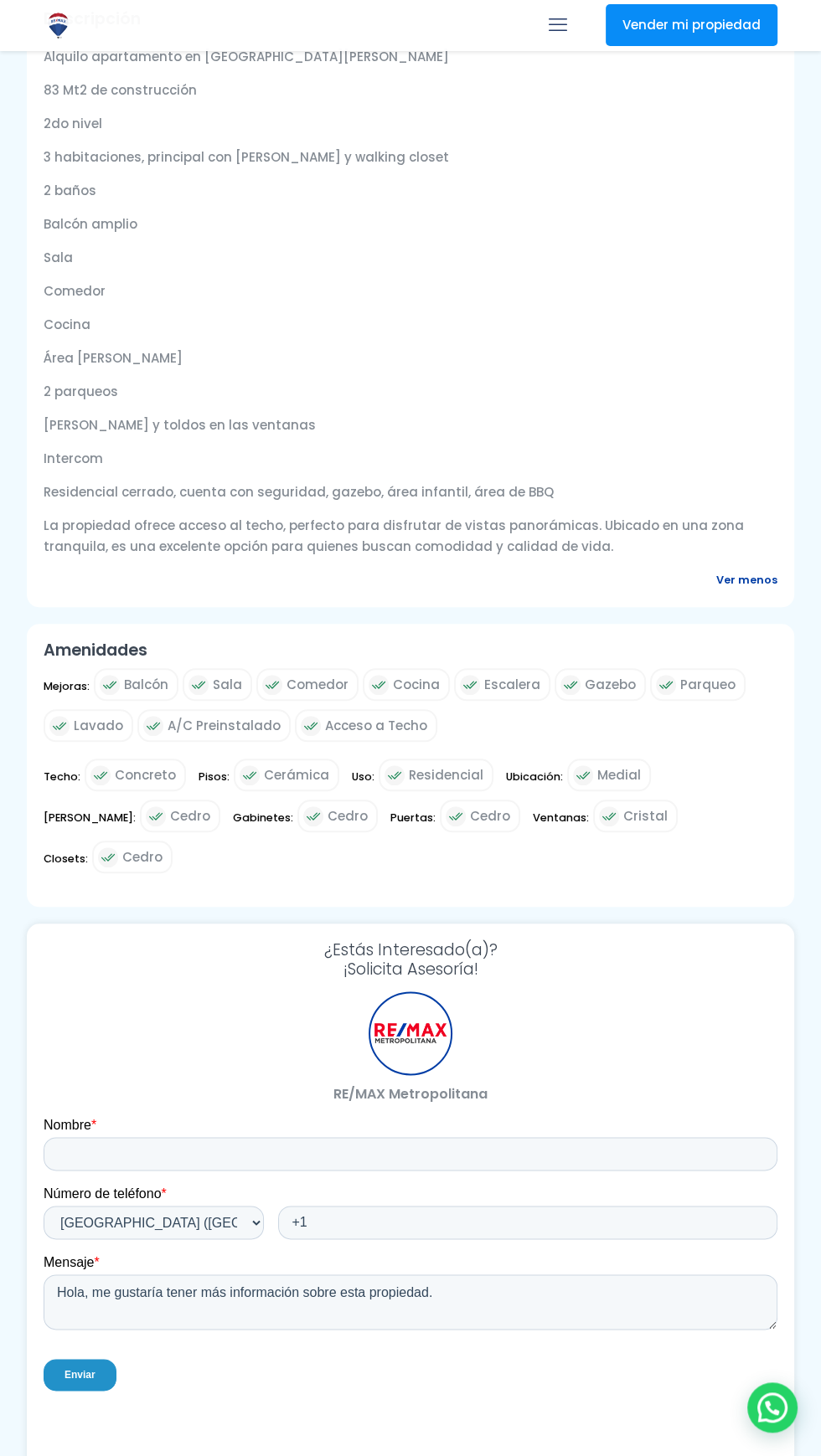
scroll to position [656, 0]
click at [772, 566] on span "Ver menos" at bounding box center [746, 577] width 61 height 21
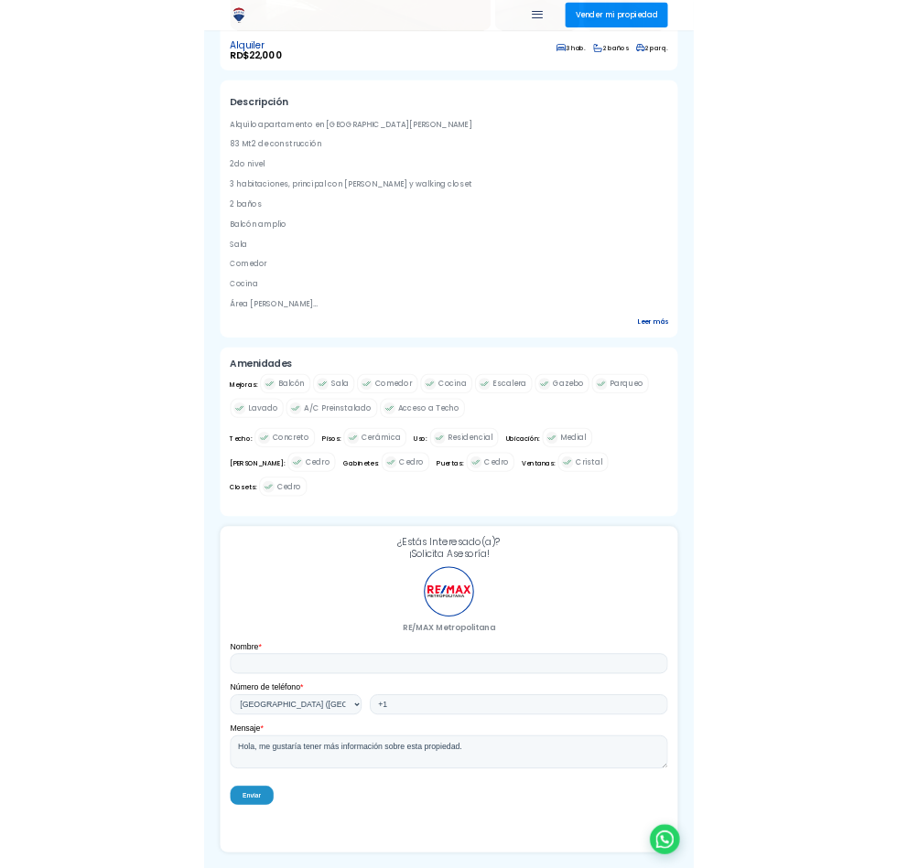
scroll to position [529, 0]
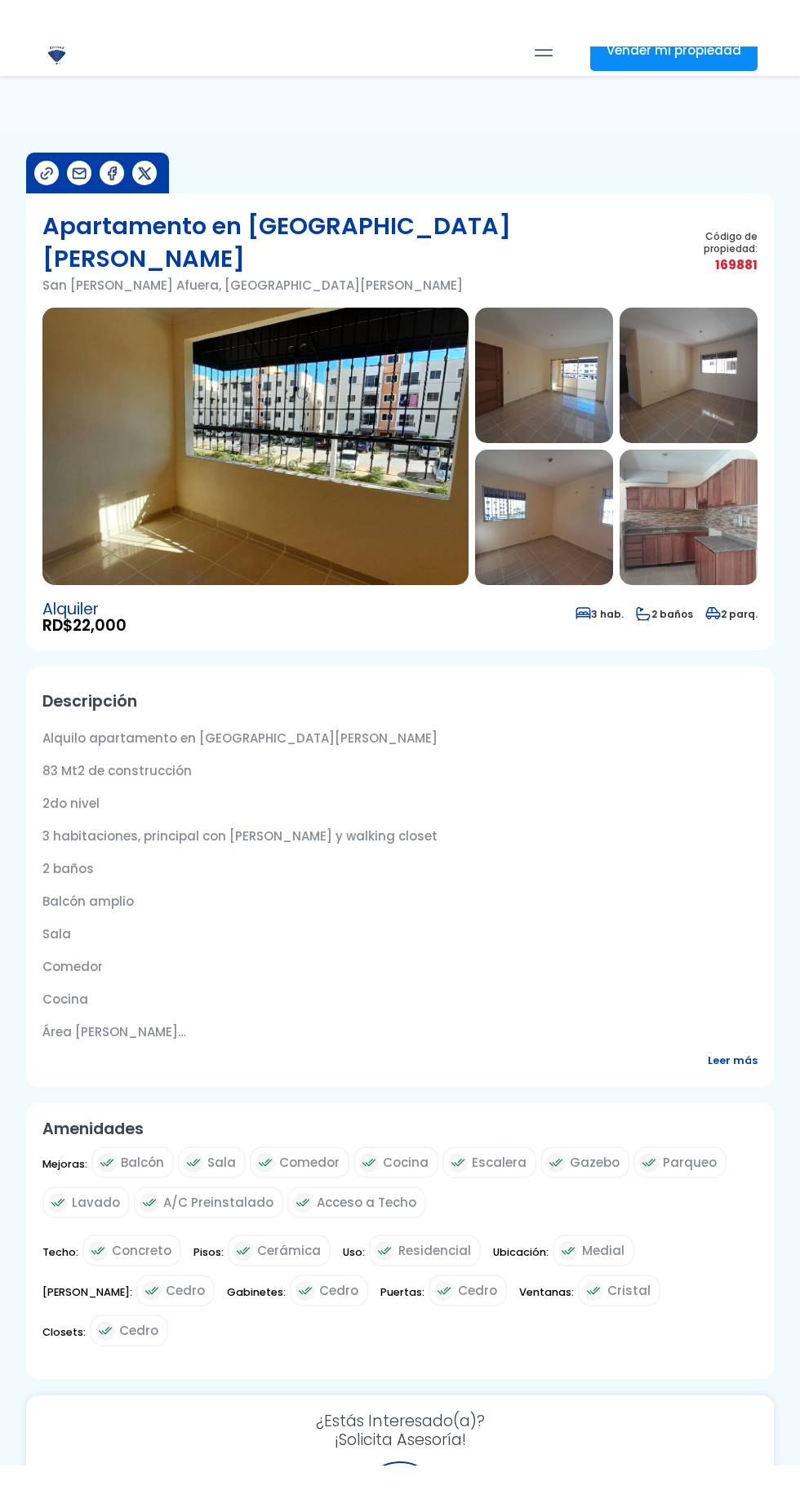
scroll to position [472, 0]
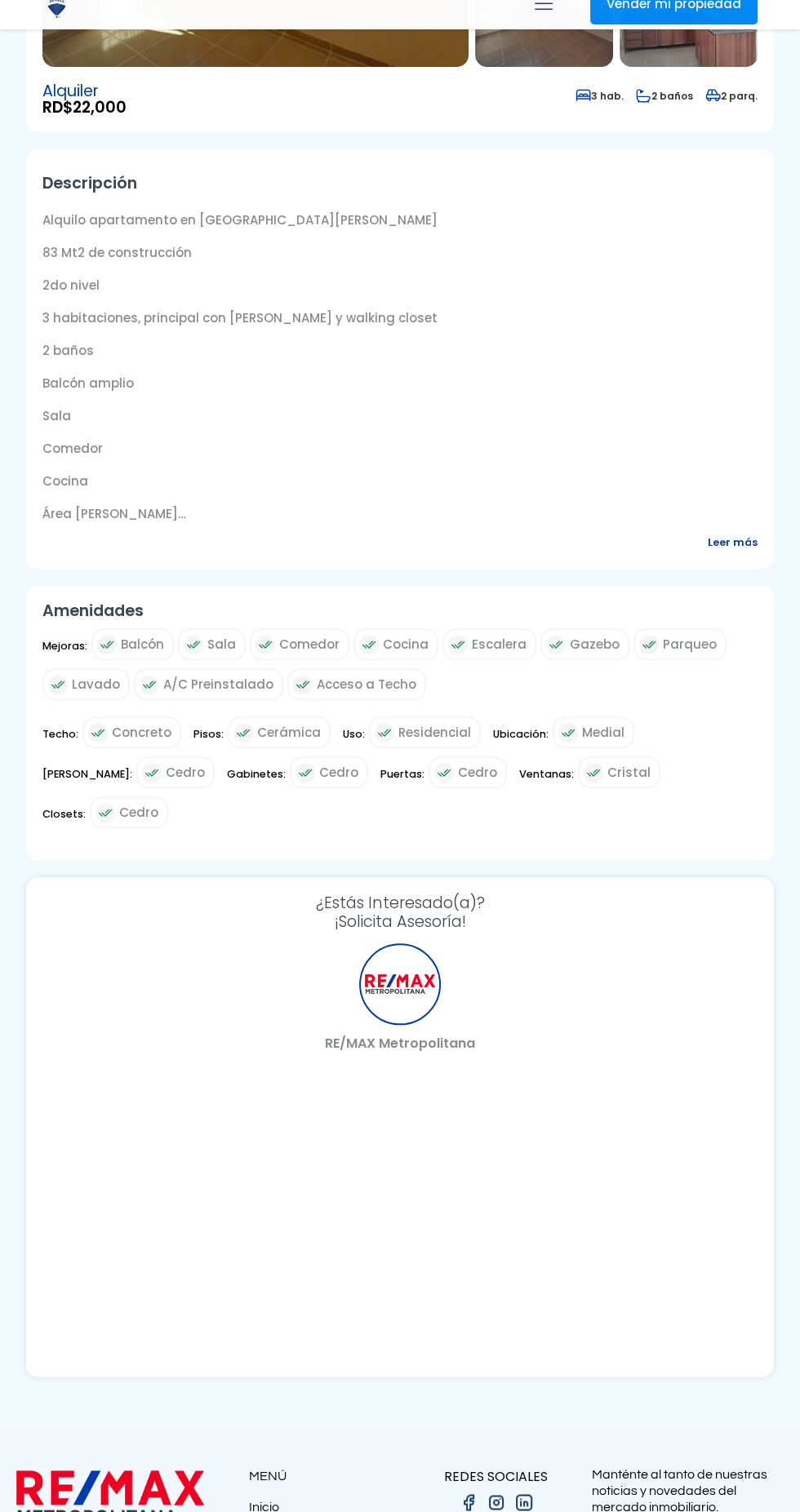
select select "DO"
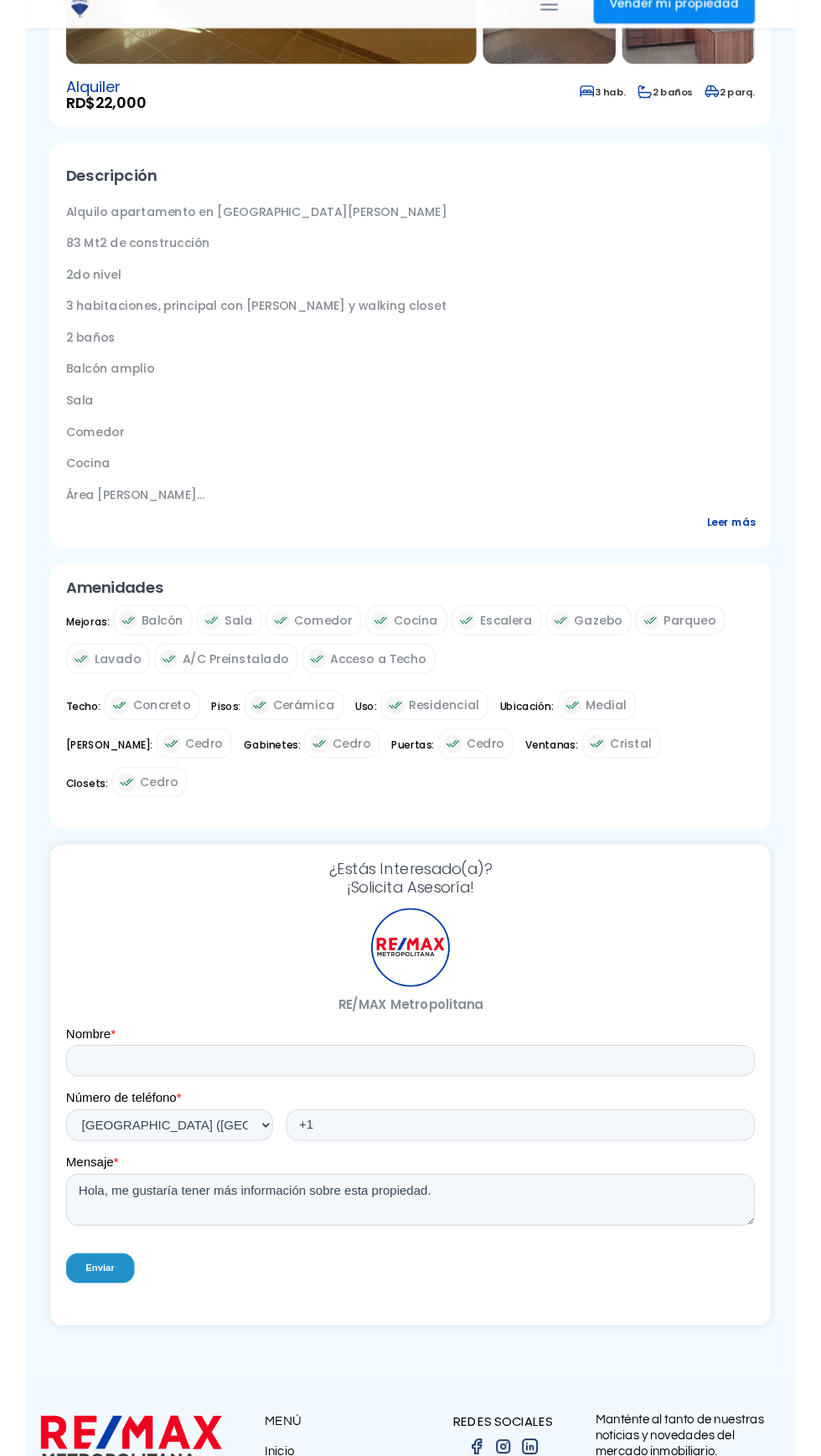
scroll to position [0, 0]
